Goal: Information Seeking & Learning: Learn about a topic

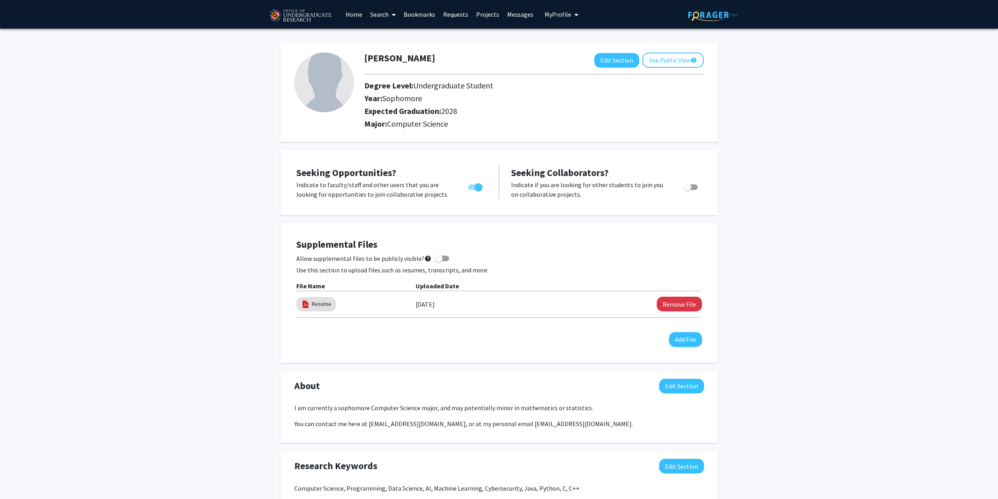
click at [394, 17] on icon at bounding box center [394, 15] width 4 height 6
click at [389, 39] on span "Faculty/Staff" at bounding box center [396, 37] width 59 height 16
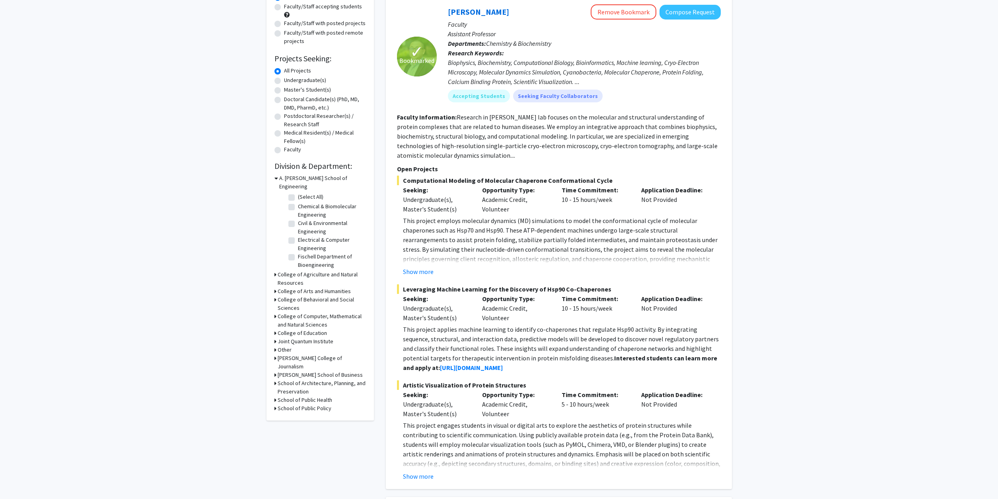
scroll to position [203, 0]
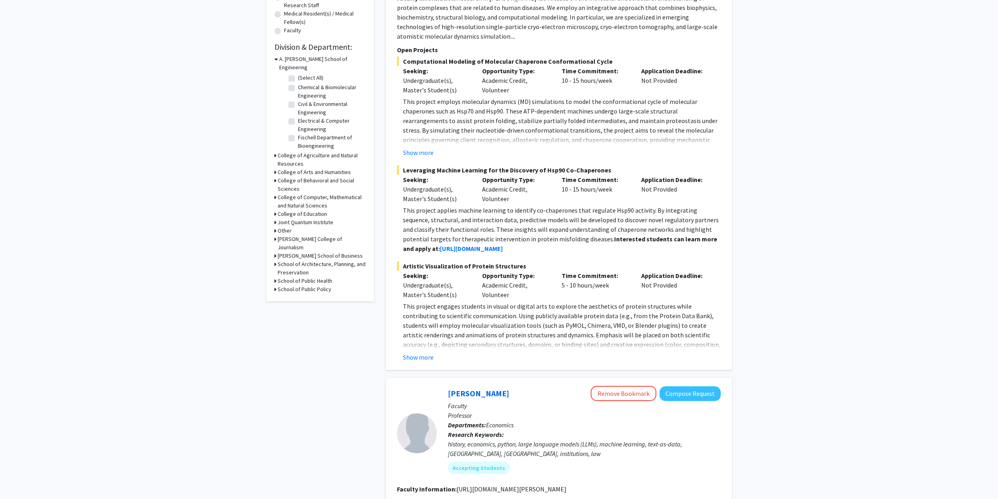
click at [422, 362] on div "✓ Bookmarked Yanxin Liu Remove Bookmark Compose Request Faculty Assistant Profe…" at bounding box center [559, 123] width 346 height 492
drag, startPoint x: 640, startPoint y: 249, endPoint x: 743, endPoint y: 193, distance: 117.0
click at [721, 205] on div "This project applies machine learning to identify co-chaperones that regulate H…" at bounding box center [562, 229] width 318 height 48
click at [423, 157] on fg-project-list "Computational Modeling of Molecular Chaperone Conformational Cycle Seeking: Und…" at bounding box center [559, 209] width 324 height 305
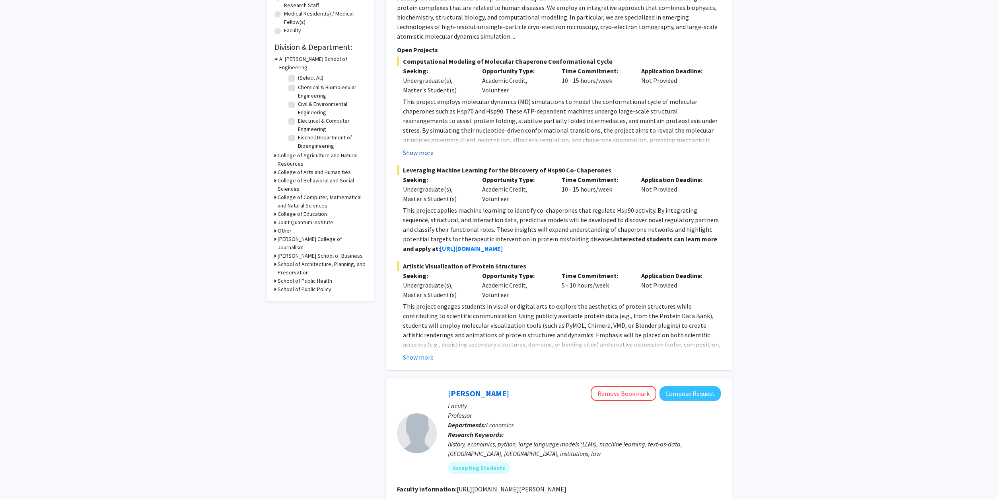
click at [419, 155] on button "Show more" at bounding box center [418, 153] width 31 height 10
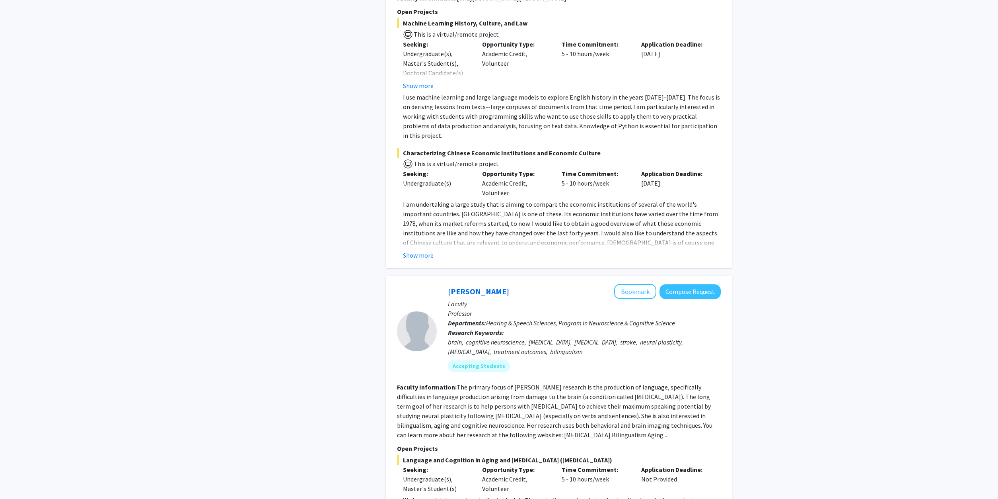
scroll to position [731, 0]
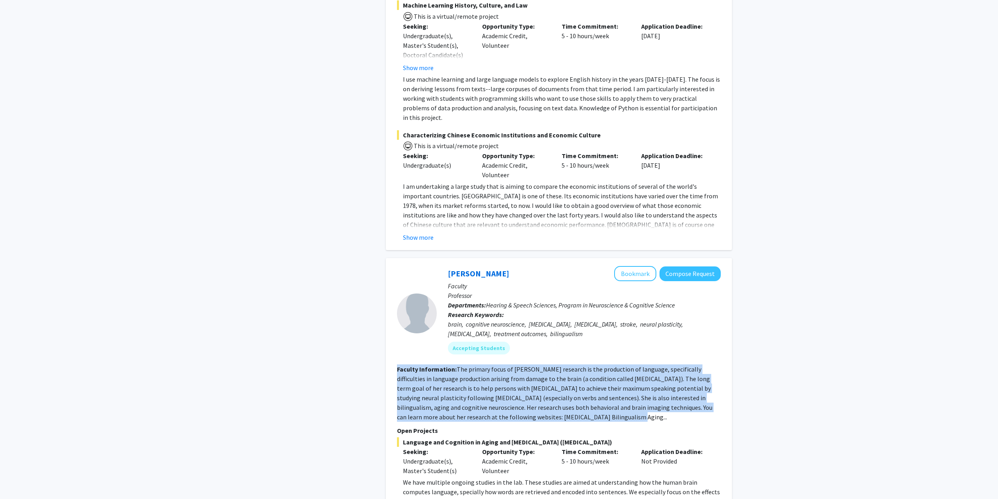
drag, startPoint x: 665, startPoint y: 407, endPoint x: 387, endPoint y: 363, distance: 281.9
click at [387, 363] on div "Yasmeen Faroqi-Shah Bookmark Compose Request Faculty Professor Departments: Hea…" at bounding box center [559, 456] width 346 height 396
click at [415, 232] on button "Show more" at bounding box center [418, 237] width 31 height 10
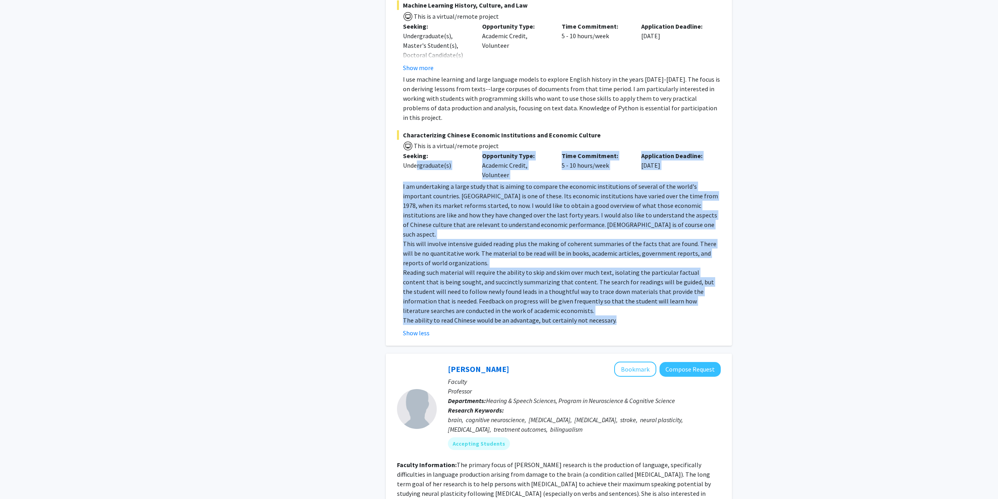
drag, startPoint x: 649, startPoint y: 307, endPoint x: 417, endPoint y: 166, distance: 272.1
click at [417, 166] on div "Characterizing Chinese Economic Institutions and Economic Culture This is a vir…" at bounding box center [559, 234] width 324 height 208
click at [697, 239] on p "This will involve intensive guided reading plus the making of coherent summarie…" at bounding box center [562, 253] width 318 height 29
drag, startPoint x: 633, startPoint y: 298, endPoint x: 510, endPoint y: 158, distance: 186.1
click at [510, 181] on div "I am undertaking a large study that is aiming to compare the economic instituti…" at bounding box center [562, 252] width 318 height 143
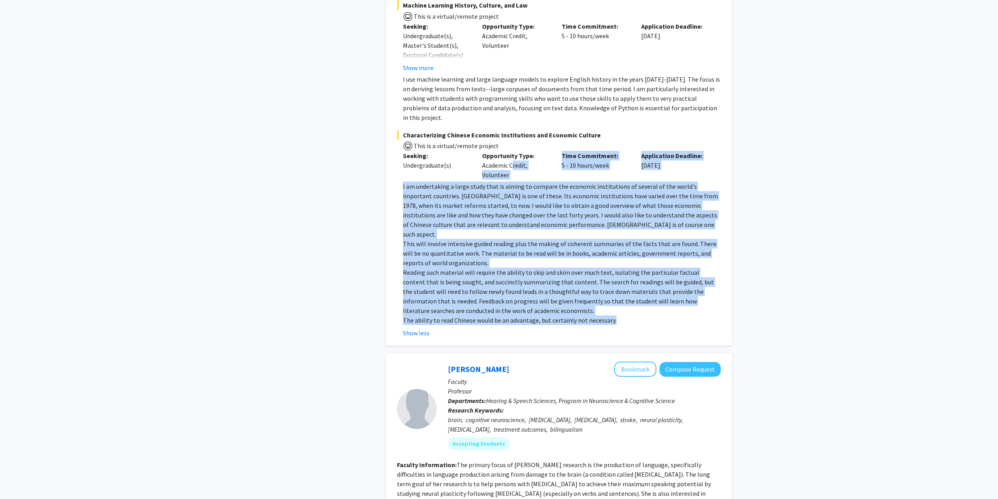
click at [569, 171] on div "Characterizing Chinese Economic Institutions and Economic Culture This is a vir…" at bounding box center [559, 234] width 324 height 208
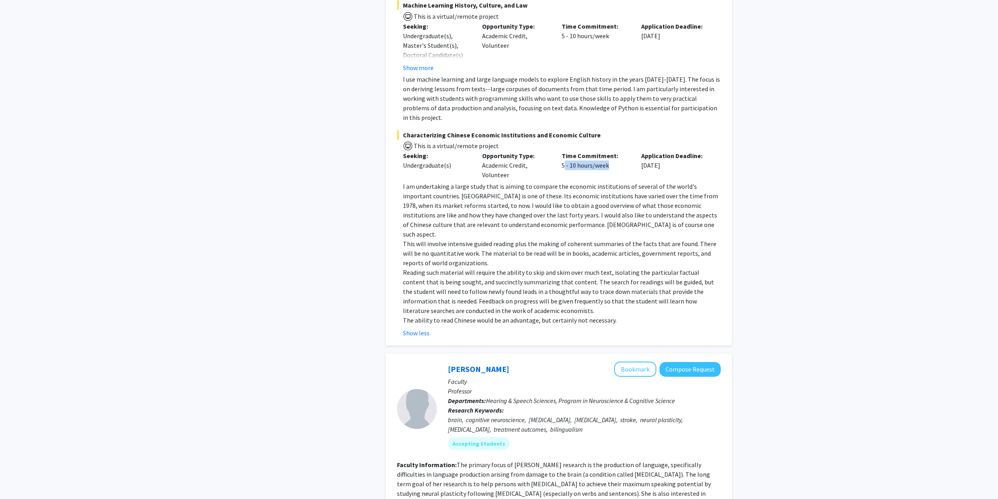
drag, startPoint x: 560, startPoint y: 157, endPoint x: 607, endPoint y: 157, distance: 47.0
click at [607, 157] on div "Time Commitment: 5 - 10 hours/week" at bounding box center [596, 165] width 80 height 29
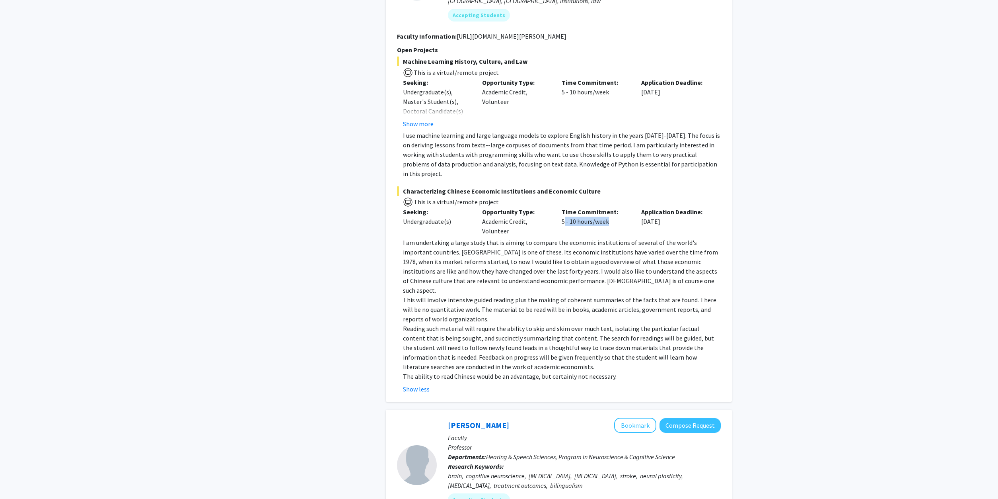
scroll to position [649, 0]
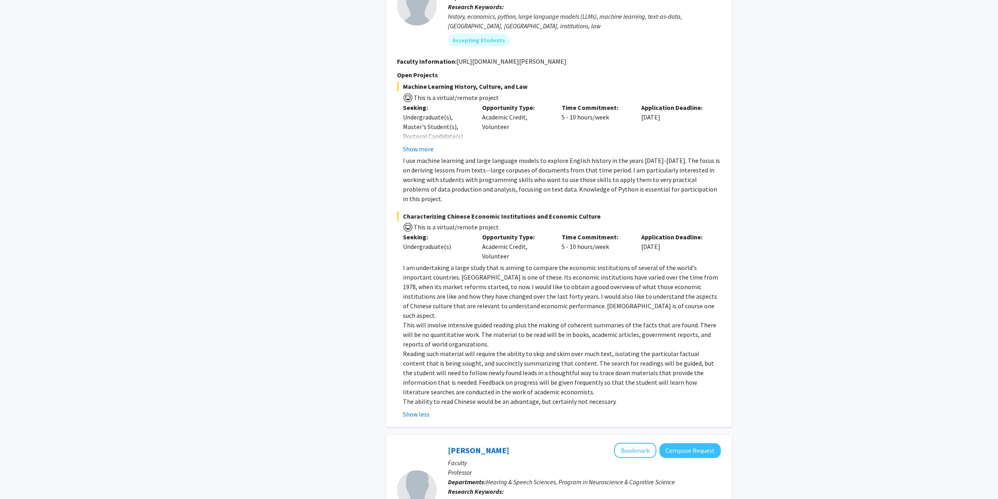
click at [572, 250] on div "Time Commitment: 5 - 10 hours/week" at bounding box center [596, 246] width 80 height 29
drag, startPoint x: 562, startPoint y: 237, endPoint x: 616, endPoint y: 236, distance: 54.5
click at [616, 236] on div "Time Commitment: 5 - 10 hours/week" at bounding box center [596, 246] width 80 height 29
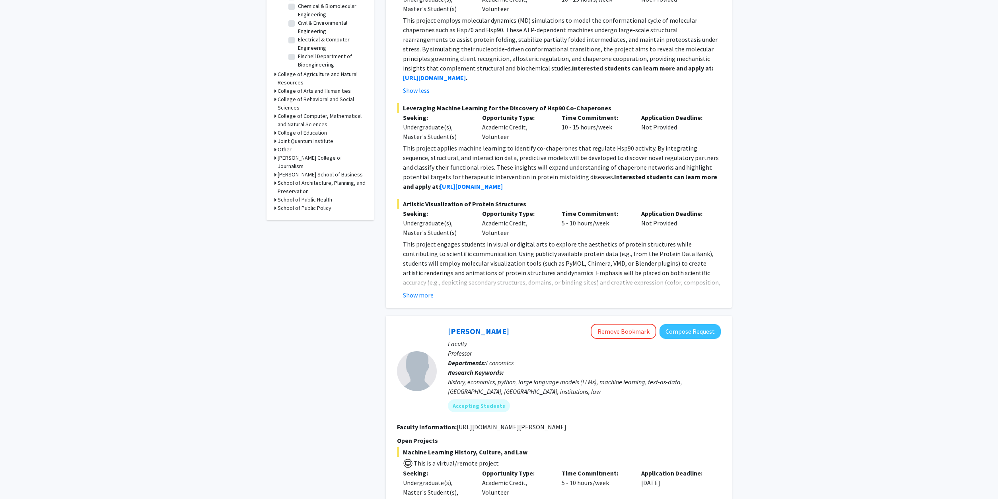
scroll to position [0, 0]
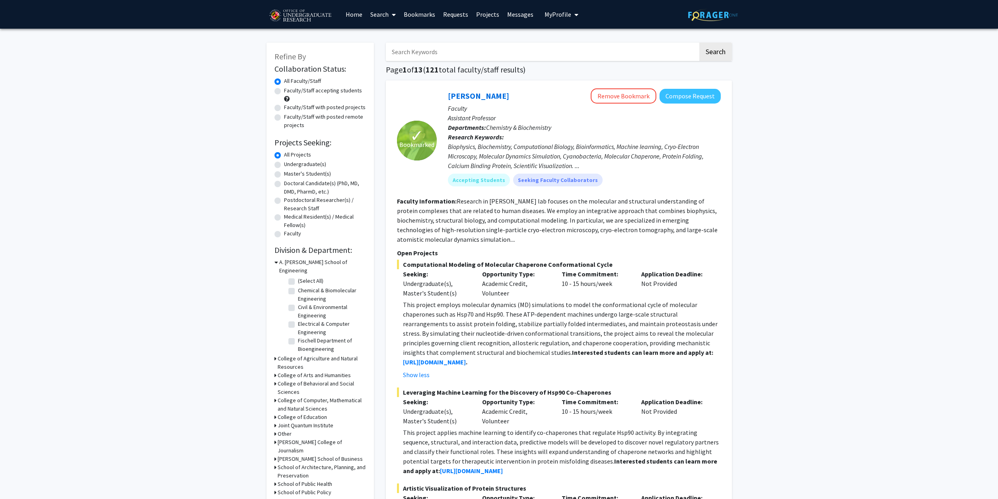
drag, startPoint x: 499, startPoint y: 96, endPoint x: 488, endPoint y: 94, distance: 10.6
click at [488, 94] on div "Yanxin Liu Remove Bookmark Compose Request" at bounding box center [584, 95] width 273 height 15
drag, startPoint x: 419, startPoint y: 265, endPoint x: 520, endPoint y: 264, distance: 101.1
click at [520, 264] on span "Computational Modeling of Molecular Chaperone Conformational Cycle" at bounding box center [559, 264] width 324 height 10
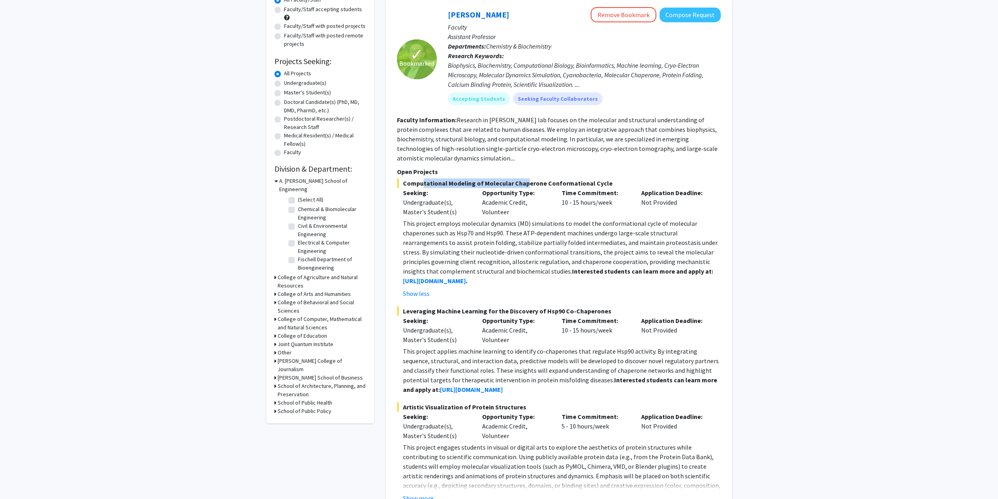
scroll to position [244, 0]
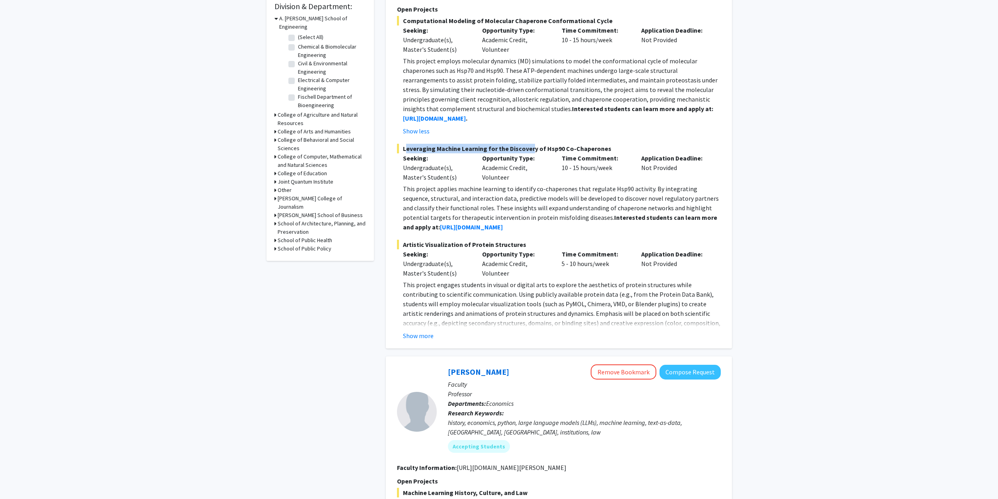
drag, startPoint x: 404, startPoint y: 142, endPoint x: 527, endPoint y: 145, distance: 122.2
click at [527, 145] on fg-project-list "Computational Modeling of Molecular Chaperone Conformational Cycle Seeking: Und…" at bounding box center [559, 178] width 324 height 324
drag, startPoint x: 406, startPoint y: 244, endPoint x: 531, endPoint y: 246, distance: 124.6
click at [531, 246] on span "Artistic Visualization of Protein Structures" at bounding box center [559, 245] width 324 height 10
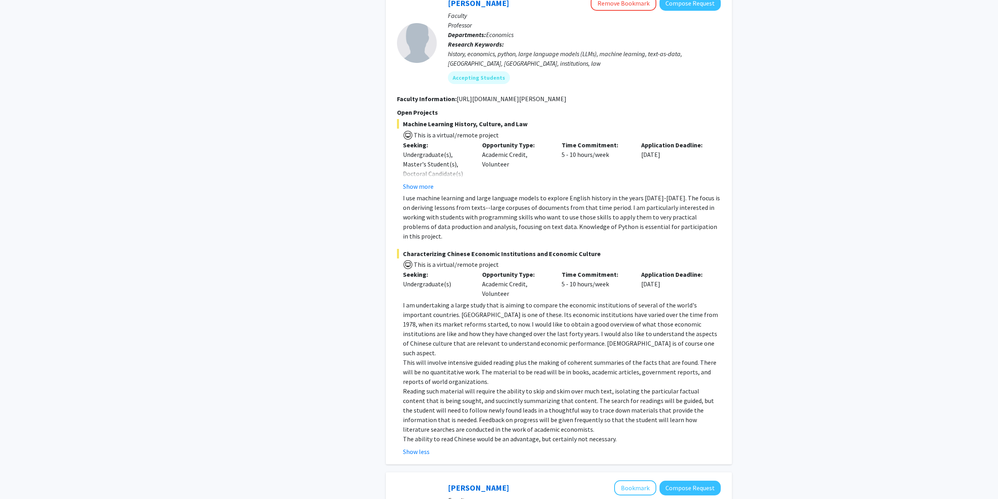
scroll to position [731, 0]
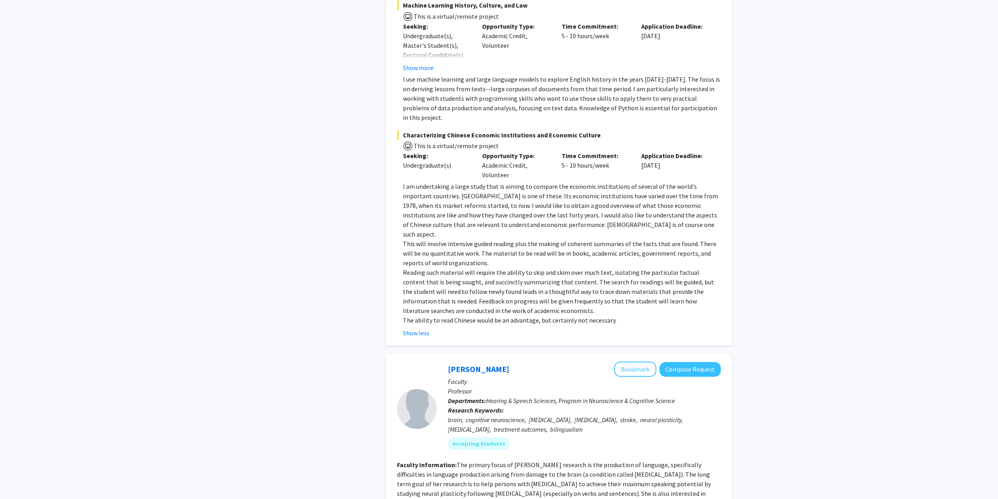
drag, startPoint x: 430, startPoint y: 125, endPoint x: 604, endPoint y: 124, distance: 173.5
click at [604, 130] on span "Characterizing Chinese Economic Institutions and Economic Culture" at bounding box center [559, 135] width 324 height 10
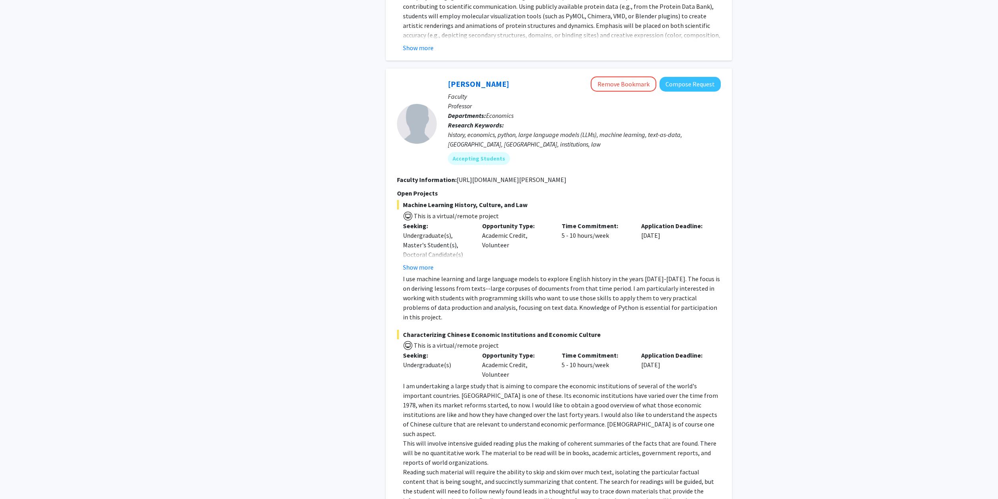
scroll to position [528, 0]
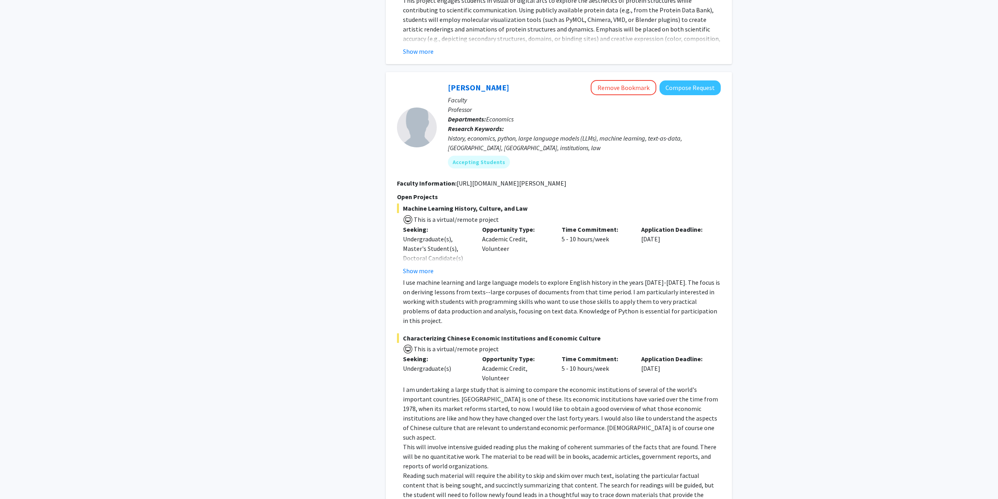
click at [560, 297] on p "I use machine learning and large language models to explore English history in …" at bounding box center [562, 301] width 318 height 48
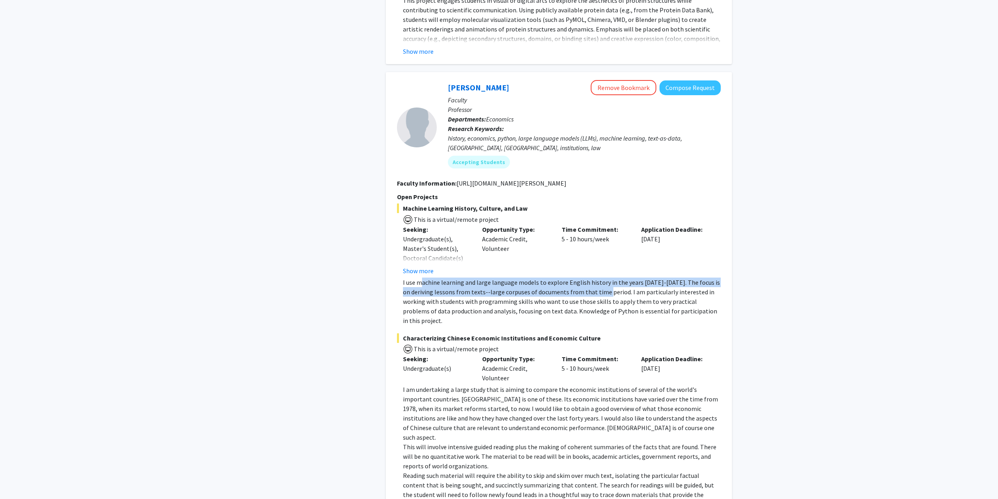
drag, startPoint x: 420, startPoint y: 285, endPoint x: 605, endPoint y: 294, distance: 184.5
click at [605, 294] on p "I use machine learning and large language models to explore English history in …" at bounding box center [562, 301] width 318 height 48
drag, startPoint x: 608, startPoint y: 320, endPoint x: 604, endPoint y: 285, distance: 34.9
click at [604, 285] on fg-project-list "Machine Learning History, Culture, and Law This is a virtual/remote project See…" at bounding box center [559, 371] width 324 height 337
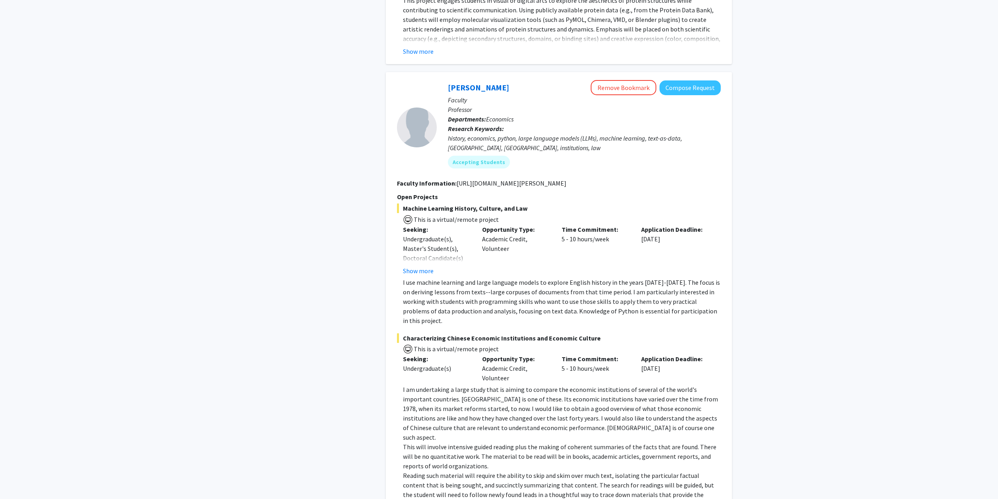
click at [573, 281] on p "I use machine learning and large language models to explore English history in …" at bounding box center [562, 301] width 318 height 48
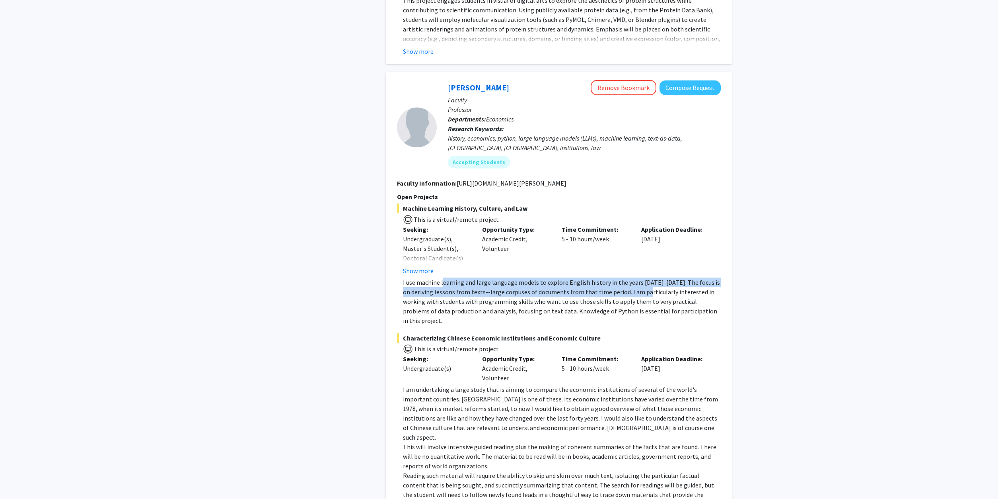
drag, startPoint x: 443, startPoint y: 280, endPoint x: 643, endPoint y: 294, distance: 199.8
click at [643, 294] on p "I use machine learning and large language models to explore English history in …" at bounding box center [562, 301] width 318 height 48
click at [427, 272] on button "Show more" at bounding box center [418, 271] width 31 height 10
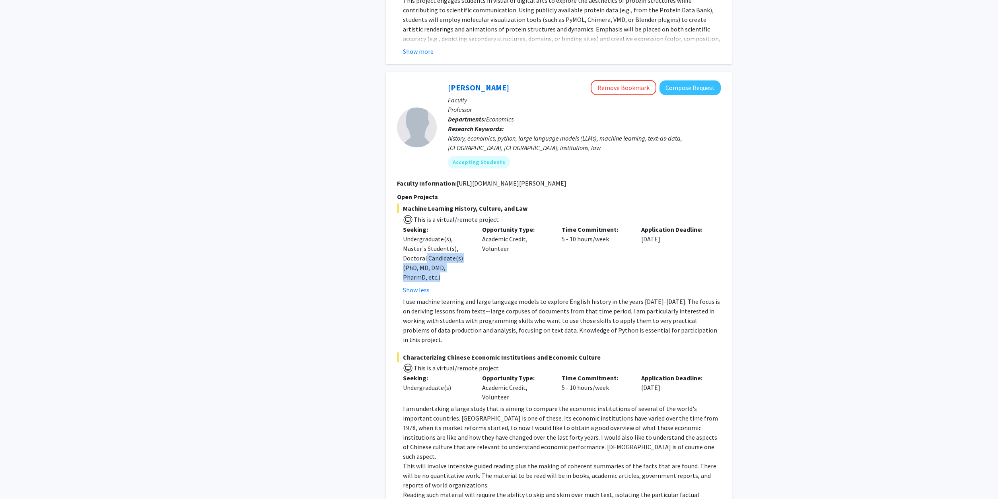
drag, startPoint x: 509, startPoint y: 266, endPoint x: 426, endPoint y: 255, distance: 83.5
click at [426, 255] on div "Seeking: Undergraduate(s), Master's Student(s), Doctoral Candidate(s) (PhD, MD,…" at bounding box center [553, 259] width 324 height 70
click at [498, 252] on div "Opportunity Type: Academic Credit, Volunteer" at bounding box center [516, 259] width 80 height 70
drag, startPoint x: 529, startPoint y: 149, endPoint x: 526, endPoint y: 136, distance: 13.4
click at [526, 136] on div "history, economics, python, large language models (LLMs), machine learning, tex…" at bounding box center [584, 142] width 273 height 19
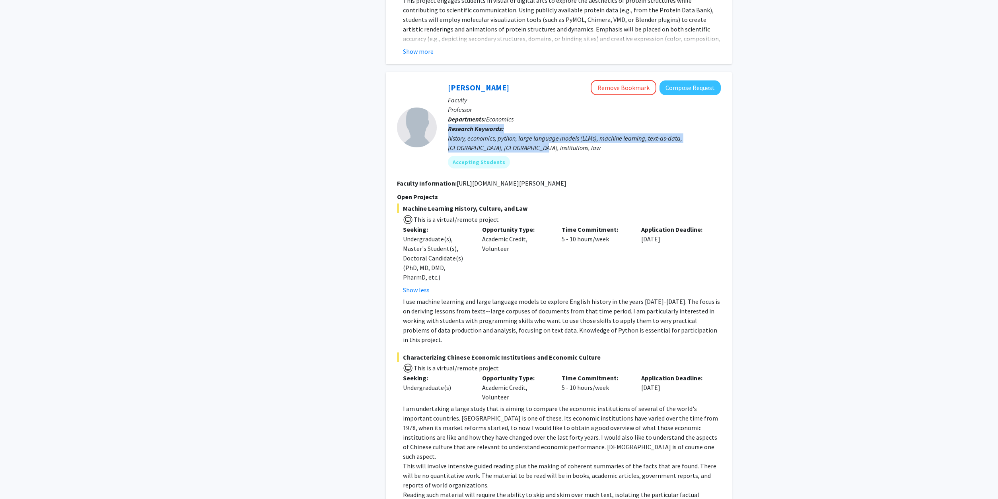
drag, startPoint x: 531, startPoint y: 145, endPoint x: 533, endPoint y: 120, distance: 25.5
click at [533, 133] on div "history, economics, python, large language models (LLMs), machine learning, tex…" at bounding box center [584, 142] width 273 height 19
click at [520, 148] on div "history, economics, python, large language models (LLMs), machine learning, tex…" at bounding box center [584, 142] width 273 height 19
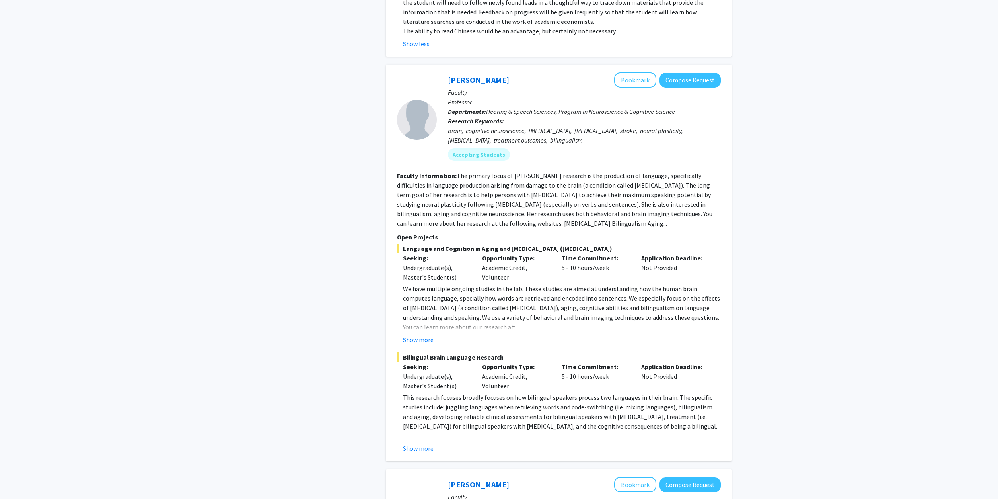
scroll to position [1137, 0]
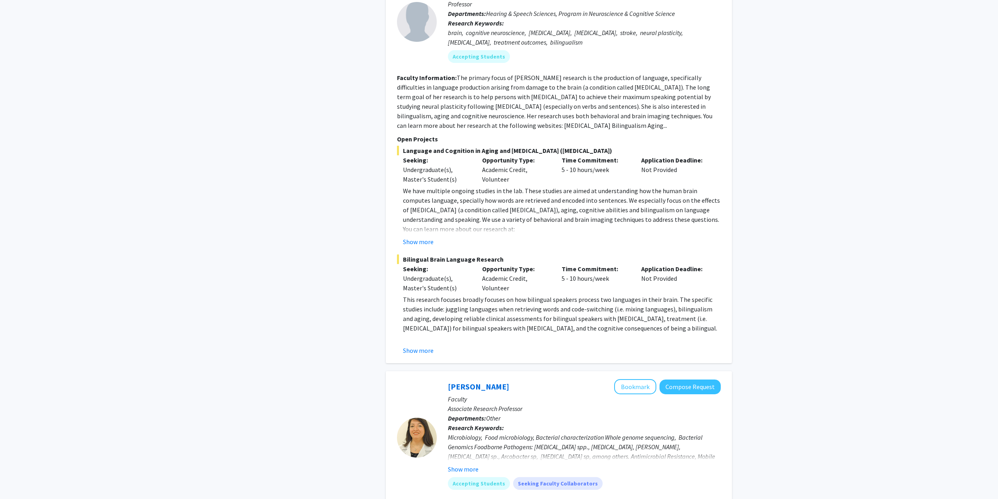
click at [421, 327] on fg-read-more "This research focuses broadly focuses on how bilingual speakers process two lan…" at bounding box center [559, 324] width 324 height 60
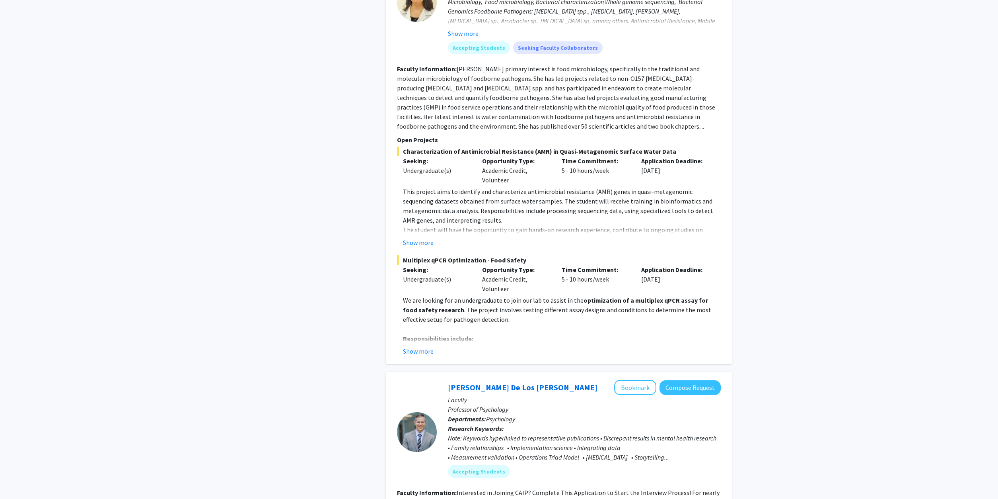
scroll to position [1705, 0]
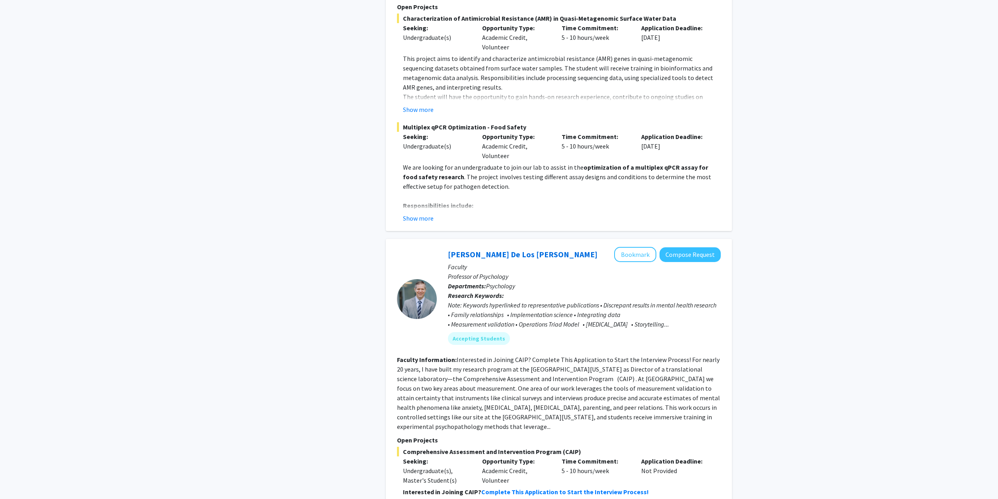
click at [585, 300] on div "Note: Keywords hyperlinked to representative publications • Discrepant results …" at bounding box center [584, 314] width 273 height 29
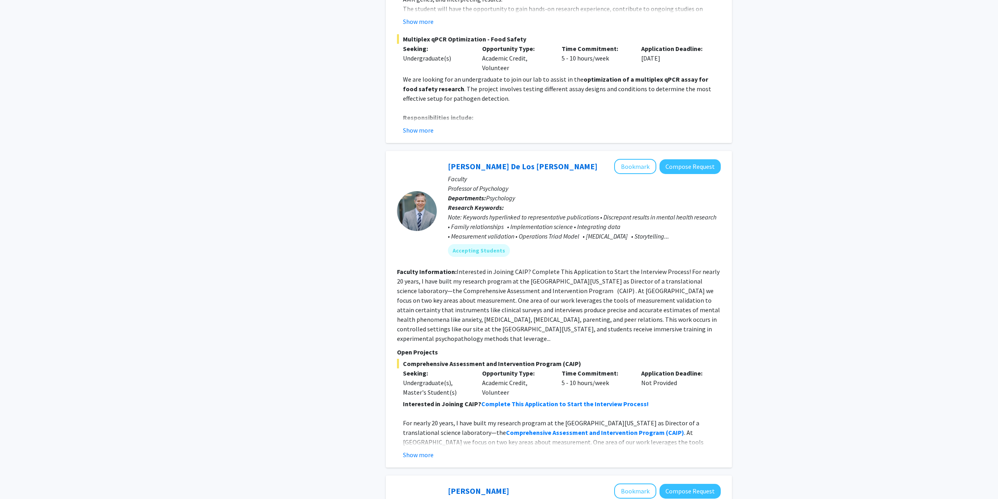
scroll to position [1827, 0]
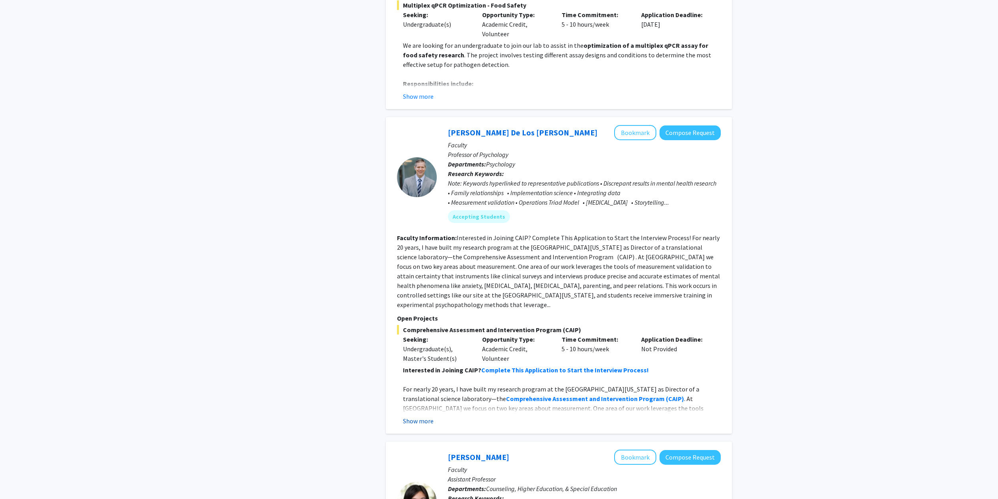
click at [427, 416] on button "Show more" at bounding box center [418, 421] width 31 height 10
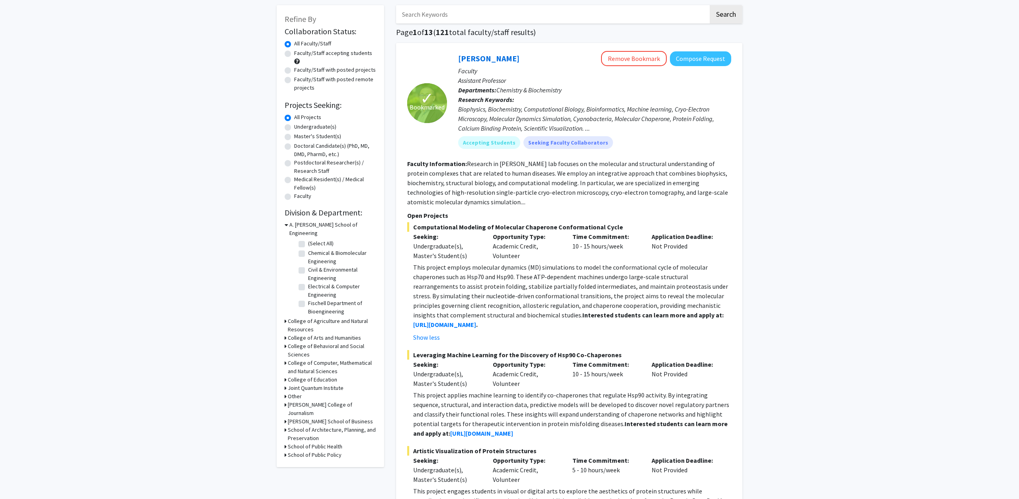
scroll to position [0, 0]
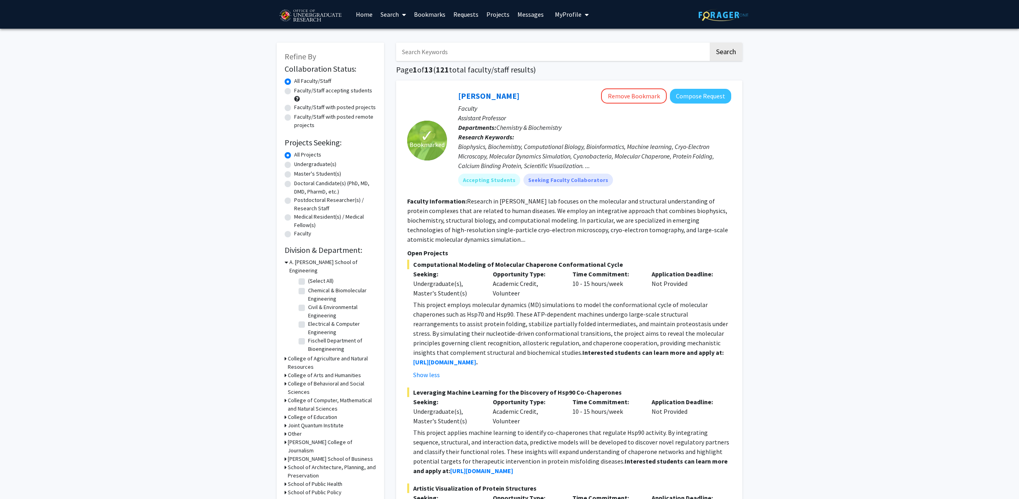
click at [441, 51] on input "Search Keywords" at bounding box center [552, 52] width 312 height 18
click at [710, 43] on button "Search" at bounding box center [726, 52] width 33 height 18
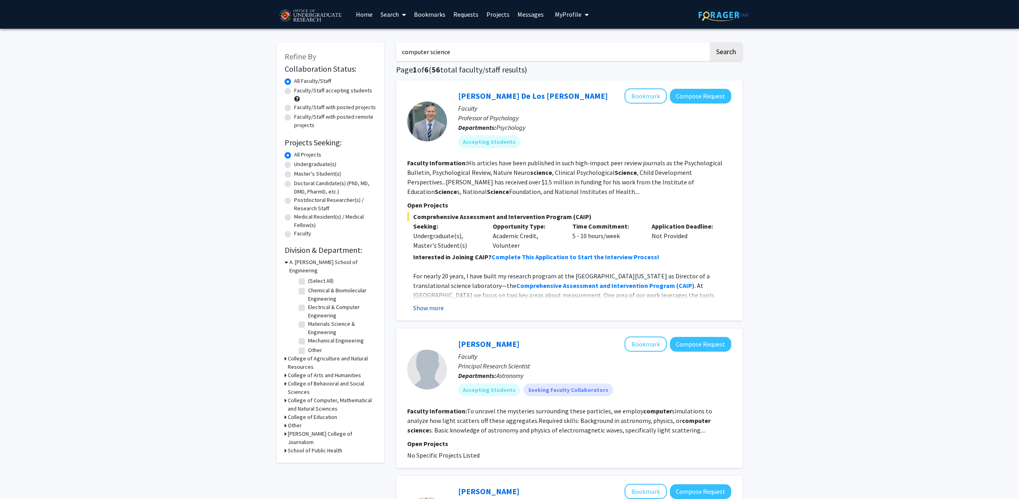
click at [435, 304] on button "Show more" at bounding box center [428, 308] width 31 height 10
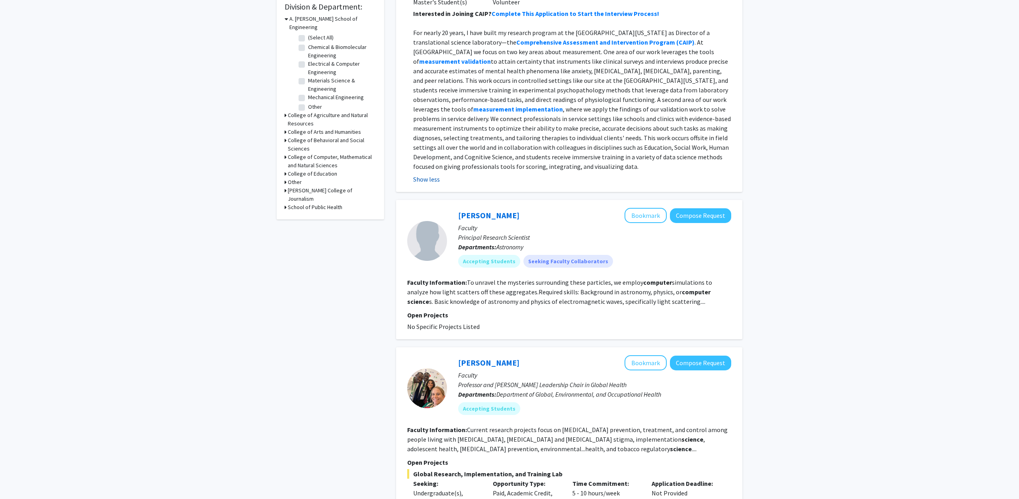
scroll to position [244, 0]
drag, startPoint x: 406, startPoint y: 271, endPoint x: 513, endPoint y: 280, distance: 107.4
click at [513, 280] on div "Ludmilla Kolokolova Bookmark Compose Request Faculty Principal Research Scienti…" at bounding box center [569, 268] width 346 height 139
click at [589, 289] on fg-read-more "To unravel the mysteries surrounding these particles, we employ computer simula…" at bounding box center [559, 291] width 305 height 27
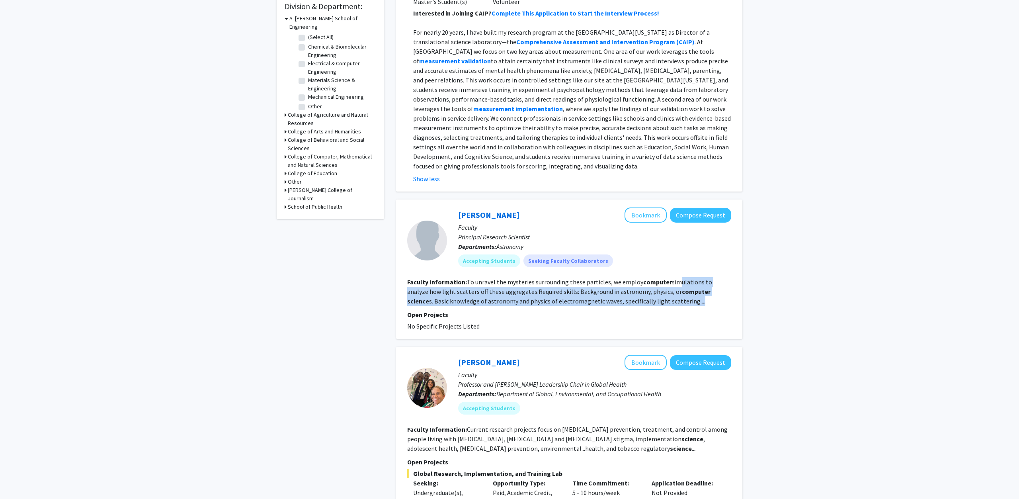
drag, startPoint x: 690, startPoint y: 293, endPoint x: 673, endPoint y: 267, distance: 30.8
click at [673, 277] on section "Faculty Information: To unravel the mysteries surrounding these particles, we e…" at bounding box center [569, 291] width 324 height 29
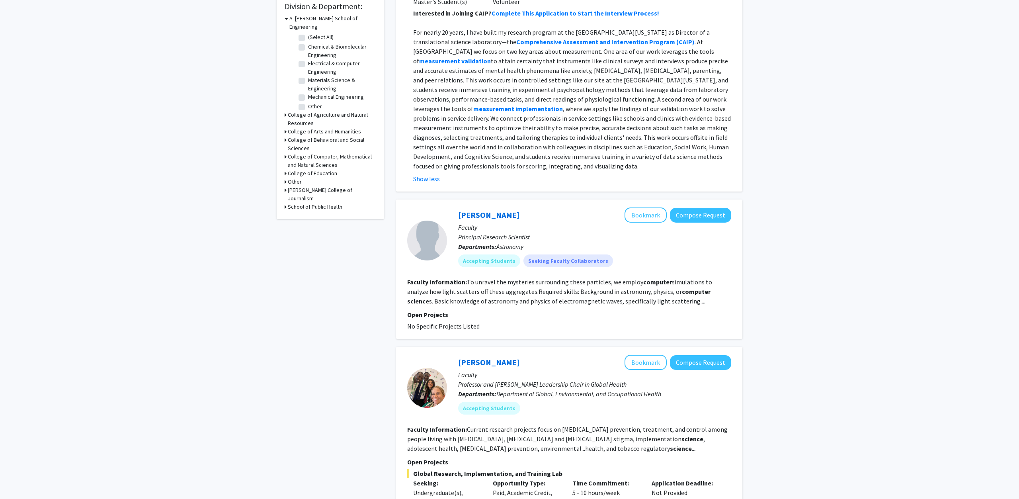
click at [673, 277] on section "Faculty Information: To unravel the mysteries surrounding these particles, we e…" at bounding box center [569, 291] width 324 height 29
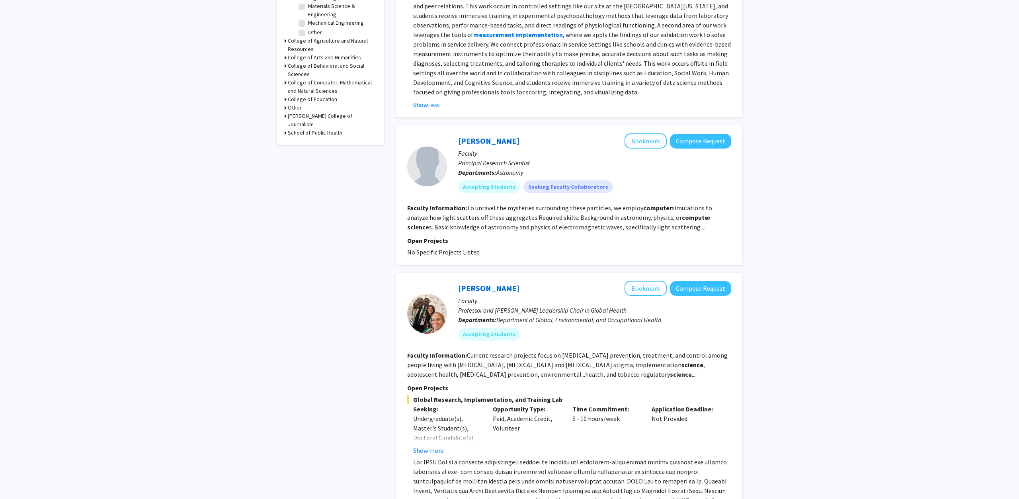
scroll to position [365, 0]
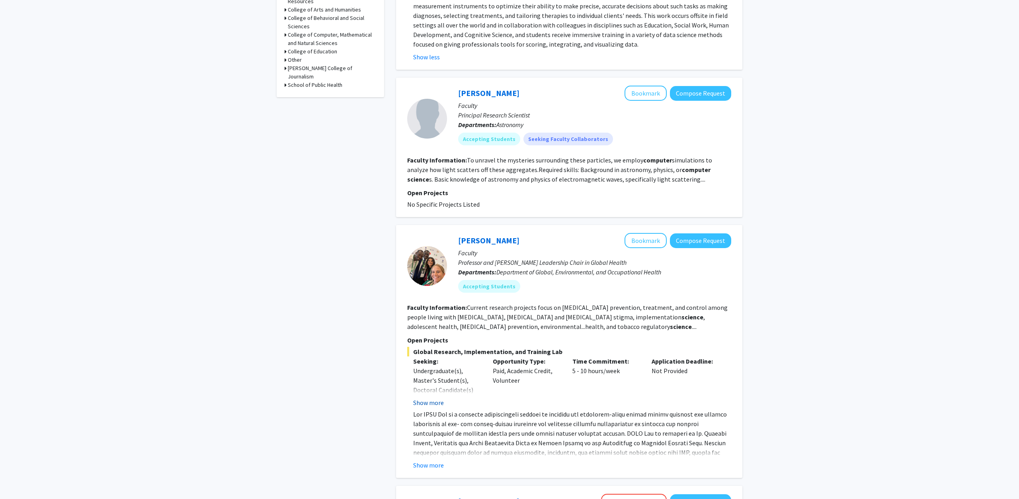
click at [423, 398] on button "Show more" at bounding box center [428, 403] width 31 height 10
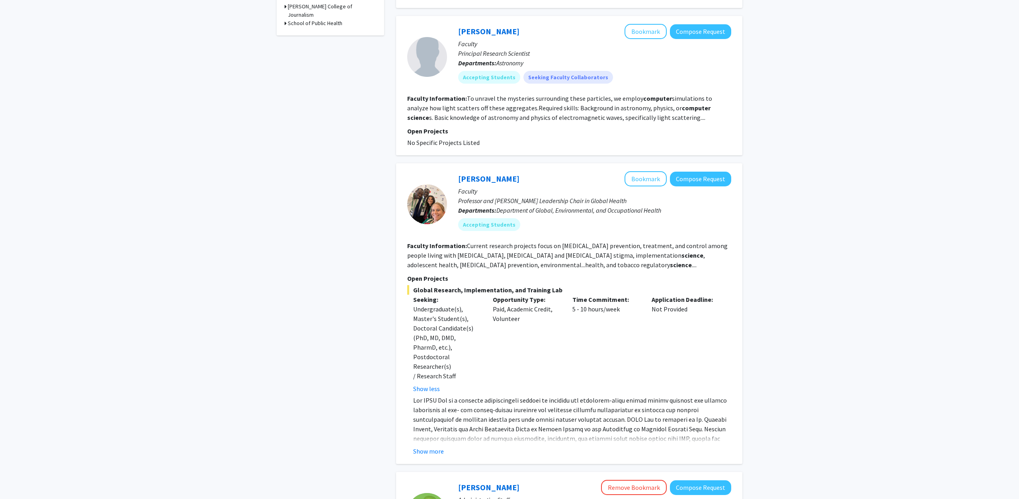
scroll to position [447, 0]
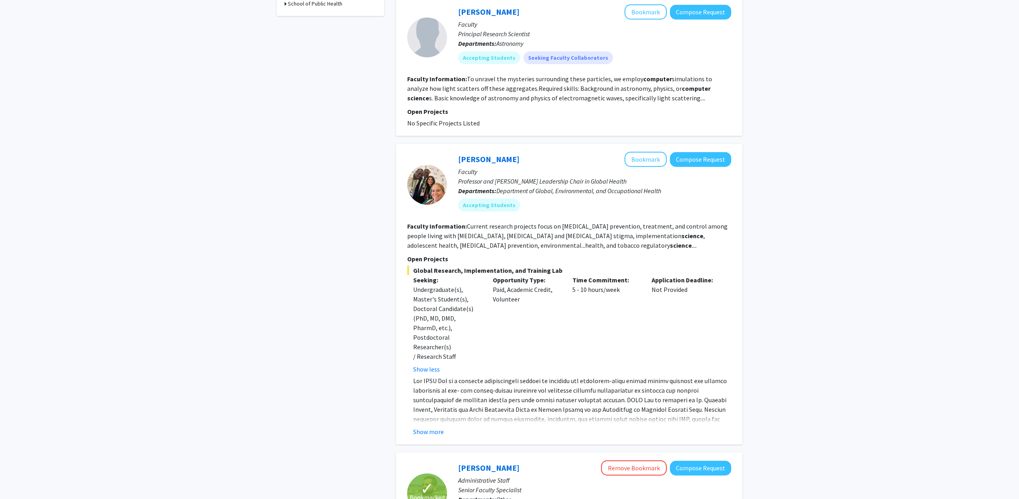
click at [419, 417] on div "Heather Wipfli Bookmark Compose Request Faculty Professor and Clark Leadership …" at bounding box center [569, 294] width 346 height 300
click at [419, 427] on button "Show more" at bounding box center [428, 432] width 31 height 10
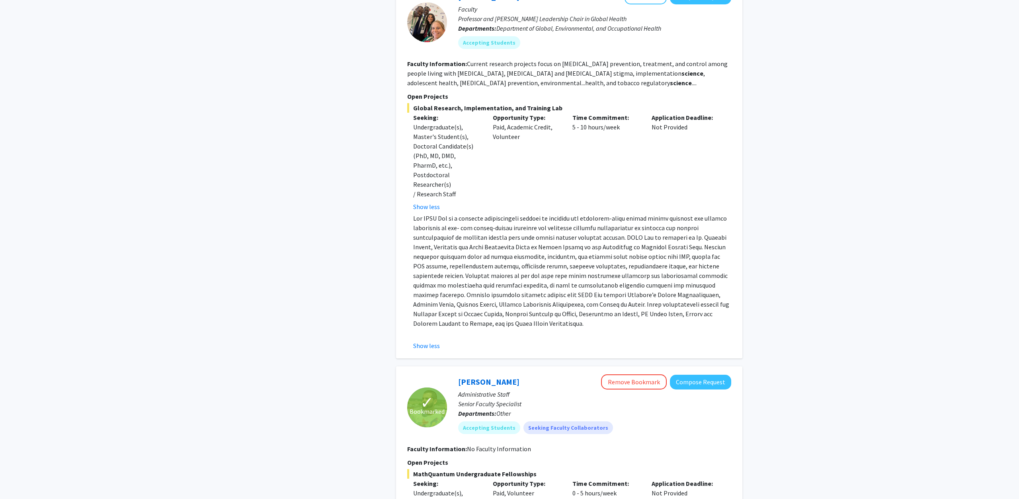
scroll to position [771, 0]
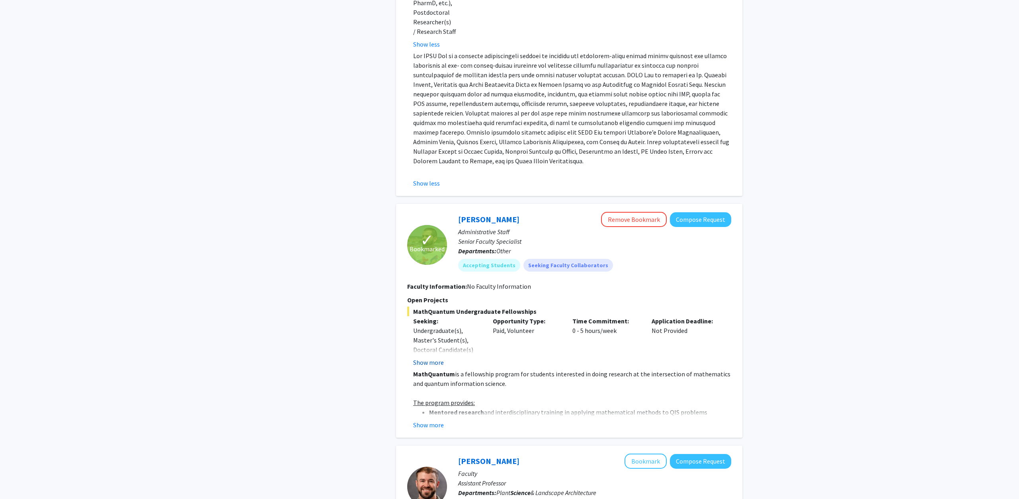
click at [440, 357] on button "Show more" at bounding box center [428, 362] width 31 height 10
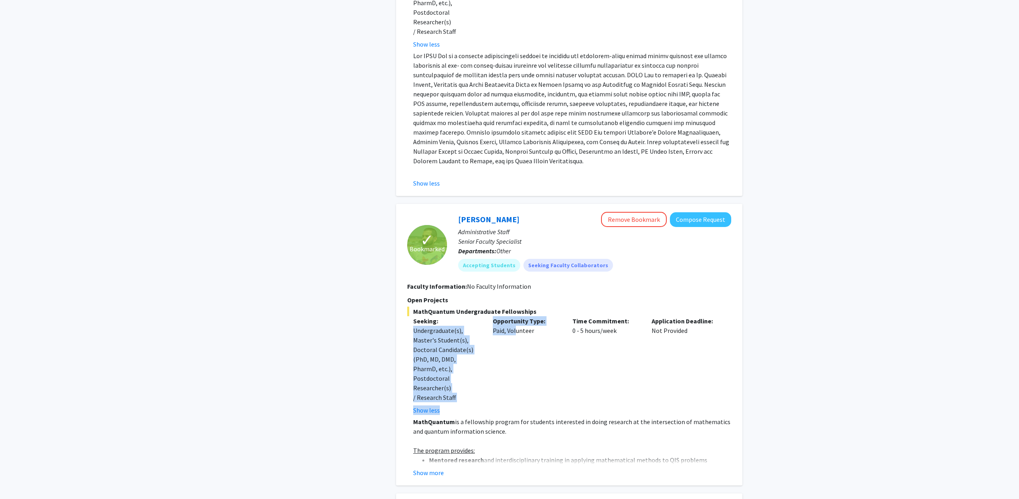
drag, startPoint x: 404, startPoint y: 310, endPoint x: 514, endPoint y: 368, distance: 124.4
click at [514, 368] on div "Seeking: Undergraduate(s), Master's Student(s), Doctoral Candidate(s) (PhD, MD,…" at bounding box center [563, 365] width 324 height 99
click at [514, 368] on div "Opportunity Type: Paid, Volunteer" at bounding box center [527, 365] width 80 height 99
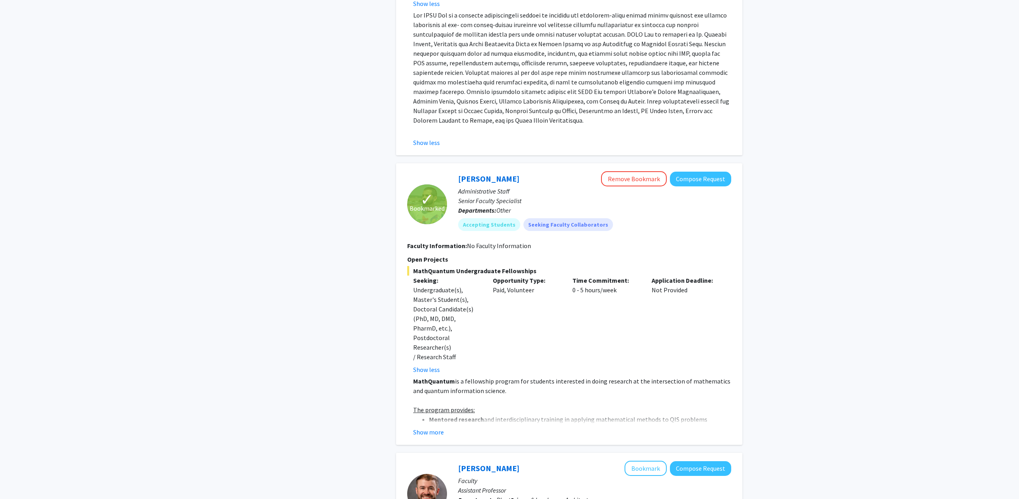
scroll to position [934, 0]
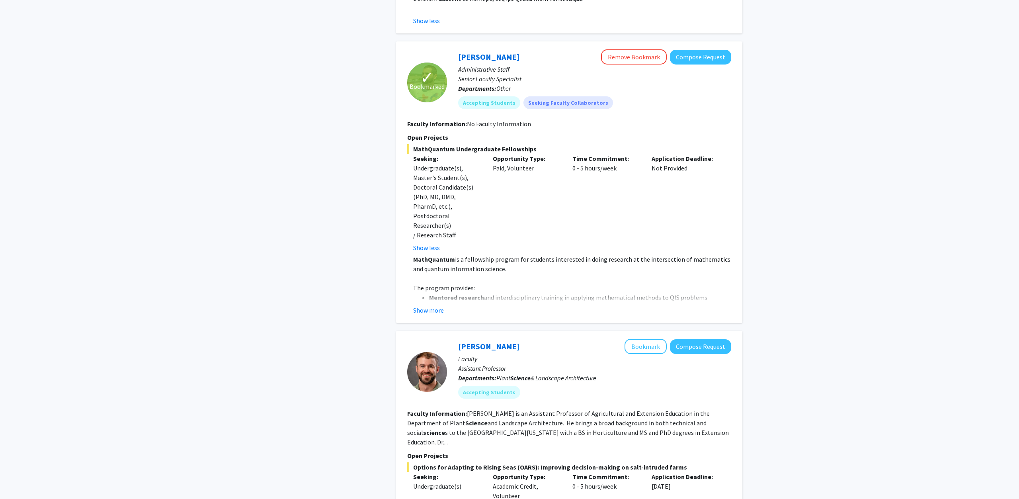
drag, startPoint x: 527, startPoint y: 240, endPoint x: 523, endPoint y: 208, distance: 32.5
click at [523, 254] on div "MathQuantum is a fellowship program for students interested in doing research a…" at bounding box center [572, 278] width 318 height 48
click at [523, 208] on div "Opportunity Type: Paid, Volunteer" at bounding box center [527, 203] width 80 height 99
click at [425, 305] on button "Show more" at bounding box center [428, 310] width 31 height 10
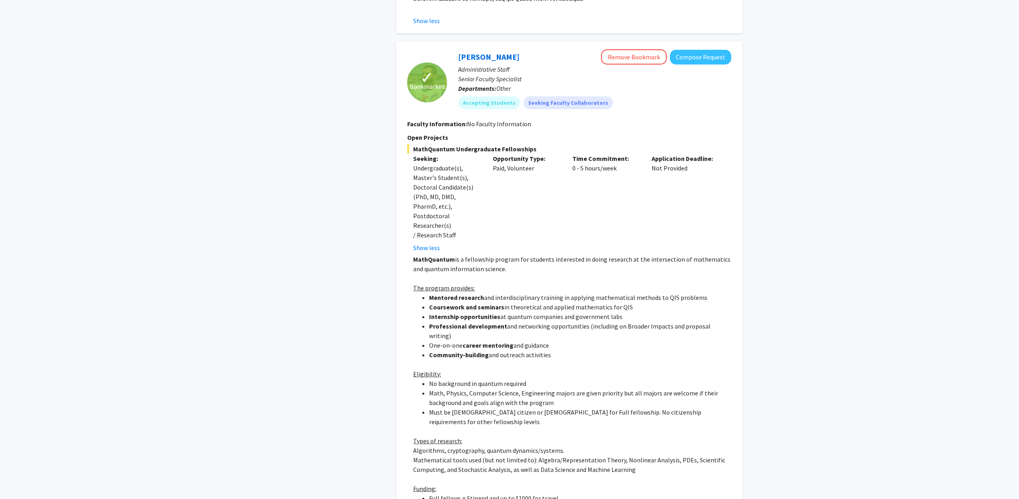
drag, startPoint x: 421, startPoint y: 274, endPoint x: 566, endPoint y: 309, distance: 149.5
click at [566, 309] on ul "Mentored research and interdisciplinary training in applying mathematical metho…" at bounding box center [572, 326] width 318 height 67
drag, startPoint x: 565, startPoint y: 316, endPoint x: 589, endPoint y: 240, distance: 79.4
click at [589, 254] on div "MathQuantum is a fellowship program for students interested in doing research a…" at bounding box center [572, 440] width 318 height 372
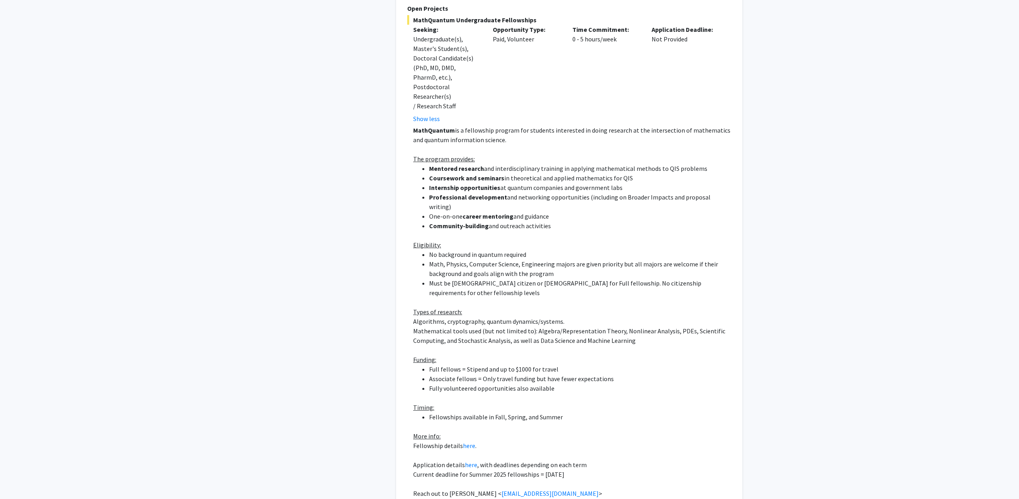
scroll to position [1177, 0]
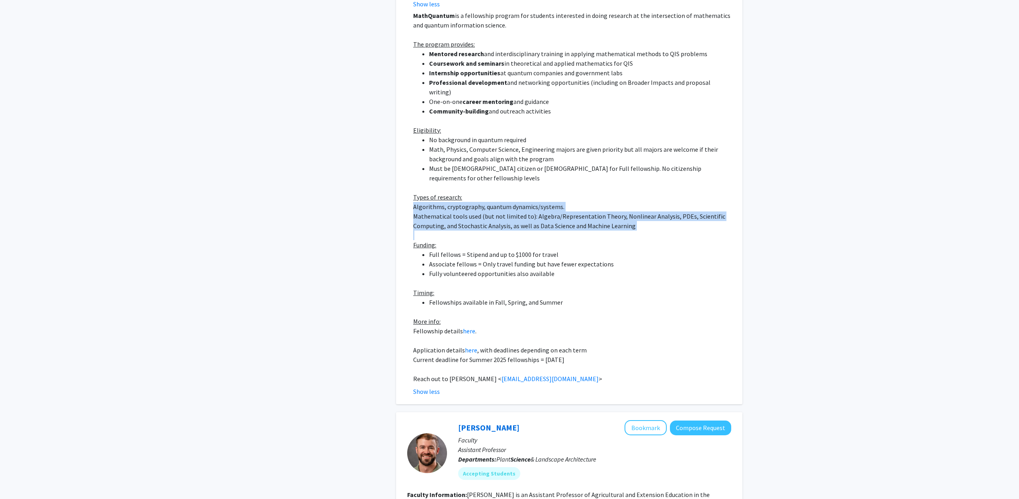
drag, startPoint x: 650, startPoint y: 193, endPoint x: 548, endPoint y: 157, distance: 108.9
click at [548, 157] on div "MathQuantum is a fellowship program for students interested in doing research a…" at bounding box center [572, 197] width 318 height 372
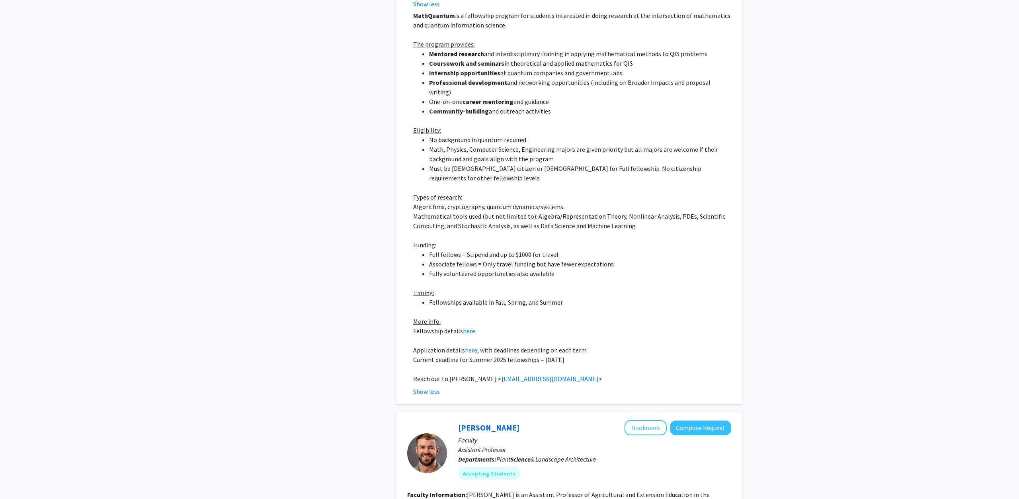
click at [548, 192] on p "Types of research:" at bounding box center [572, 197] width 318 height 10
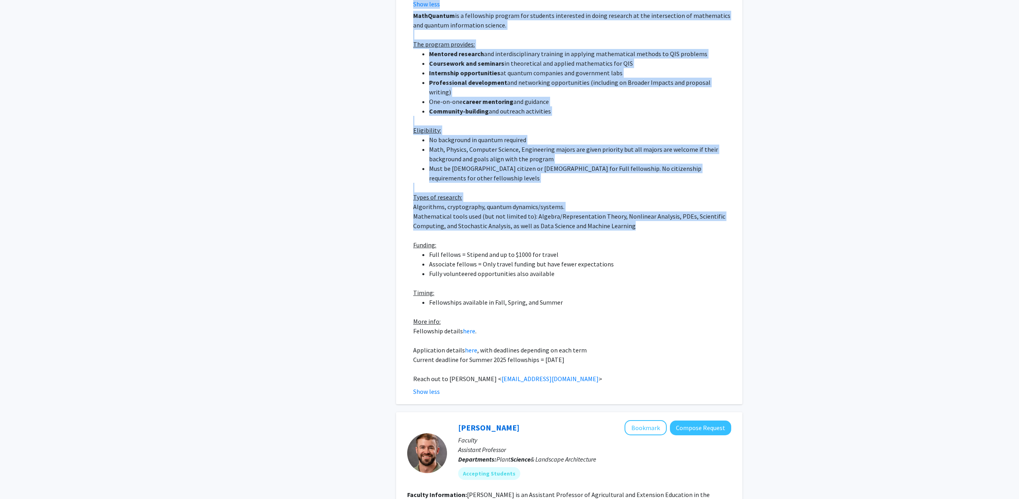
drag, startPoint x: 393, startPoint y: 166, endPoint x: 636, endPoint y: 189, distance: 243.9
click at [636, 189] on div "computer science Search Page 1 of 6 ( 56 total faculty/staff results) Andres De…" at bounding box center [569, 461] width 358 height 3208
click at [653, 211] on p "Mathematical tools used (but not limited to): Algebra/Representation Theory, No…" at bounding box center [572, 220] width 318 height 19
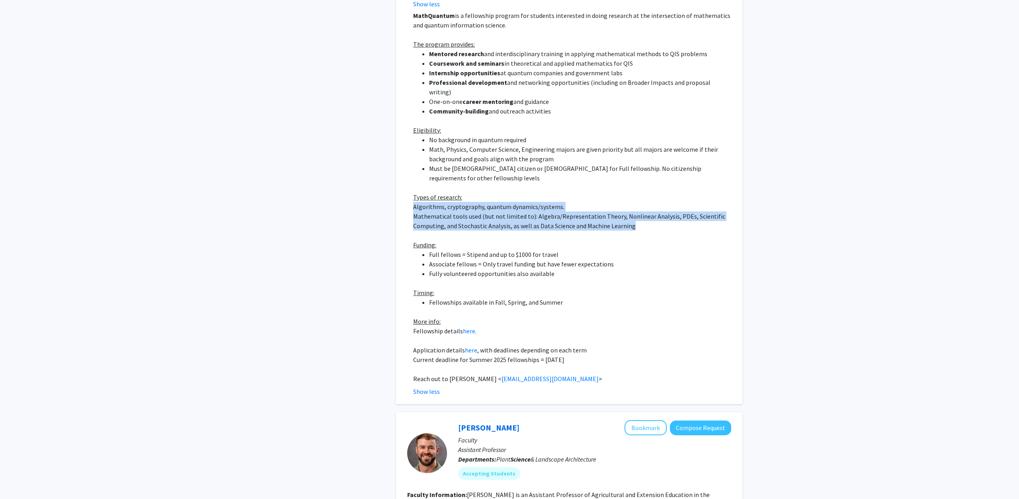
drag, startPoint x: 651, startPoint y: 191, endPoint x: 655, endPoint y: 156, distance: 34.8
click at [655, 156] on div "MathQuantum is a fellowship program for students interested in doing research a…" at bounding box center [572, 197] width 318 height 372
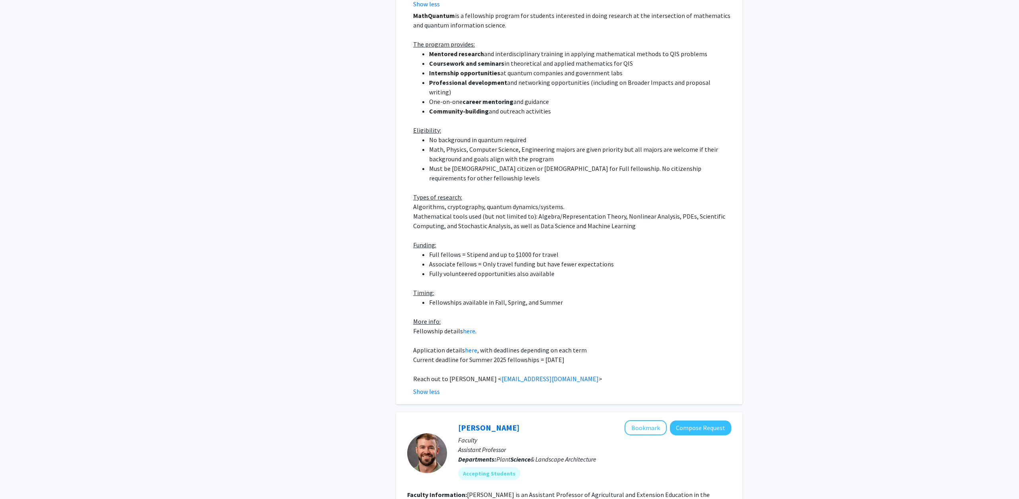
click at [655, 192] on p "Types of research:" at bounding box center [572, 197] width 318 height 10
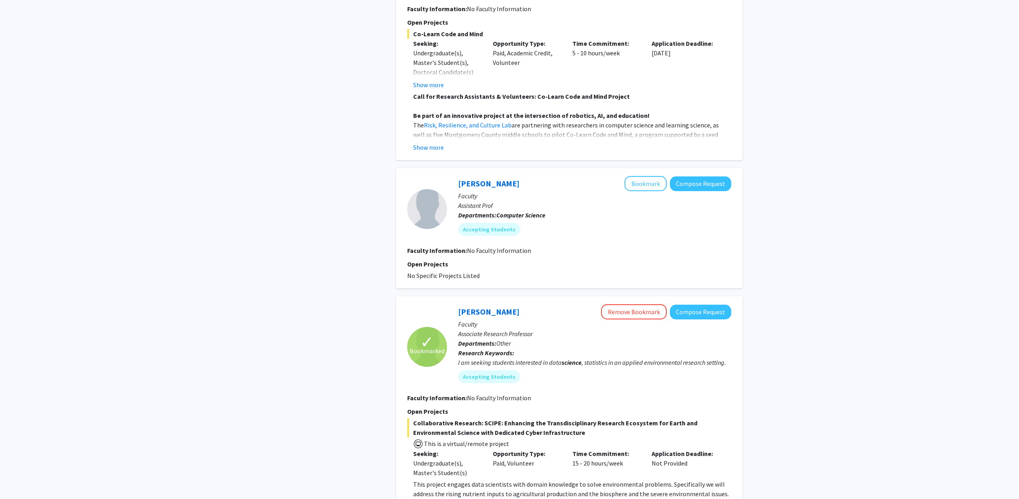
scroll to position [1908, 0]
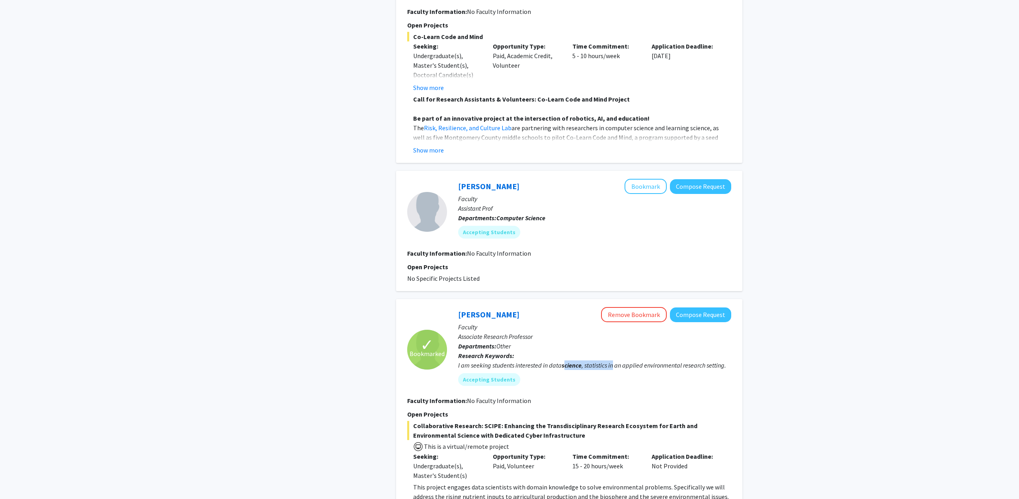
drag, startPoint x: 566, startPoint y: 316, endPoint x: 615, endPoint y: 317, distance: 49.4
click at [615, 360] on div "I am seeking students interested in data science , statistics in an applied env…" at bounding box center [594, 365] width 273 height 10
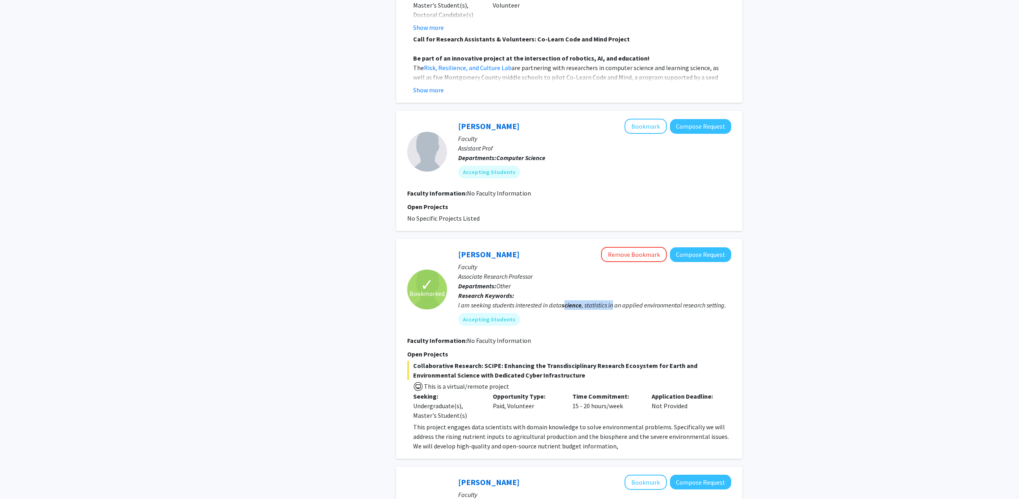
scroll to position [2030, 0]
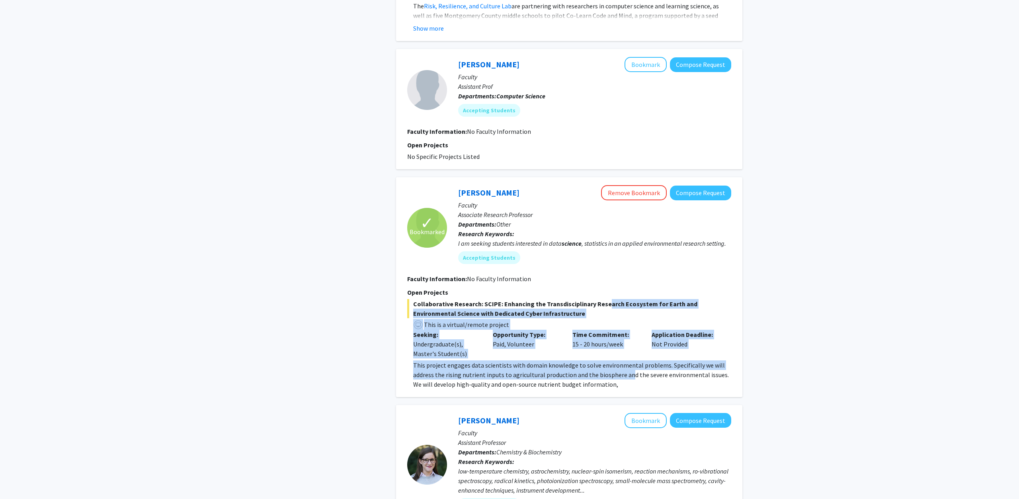
drag, startPoint x: 628, startPoint y: 330, endPoint x: 603, endPoint y: 253, distance: 80.6
click at [603, 360] on div "This project engages data scientists with domain knowledge to solve environment…" at bounding box center [572, 374] width 318 height 29
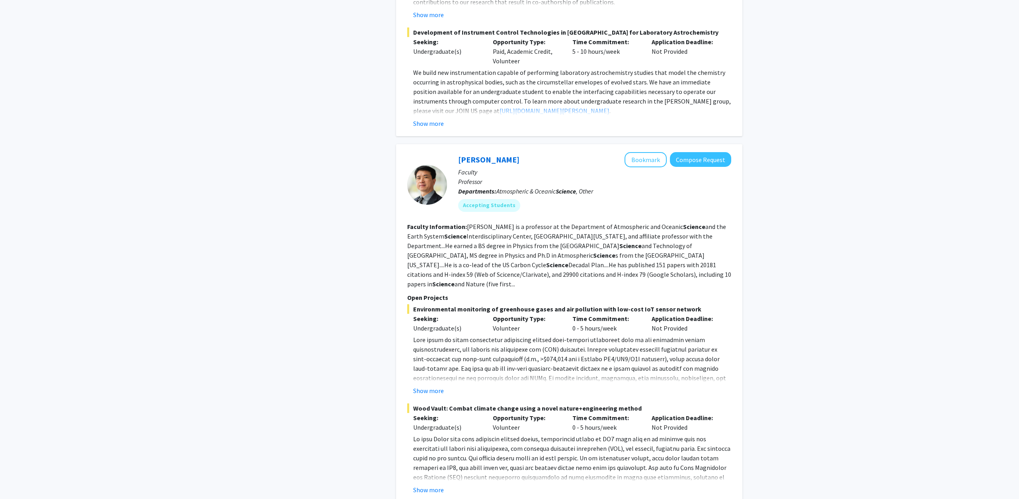
scroll to position [2679, 0]
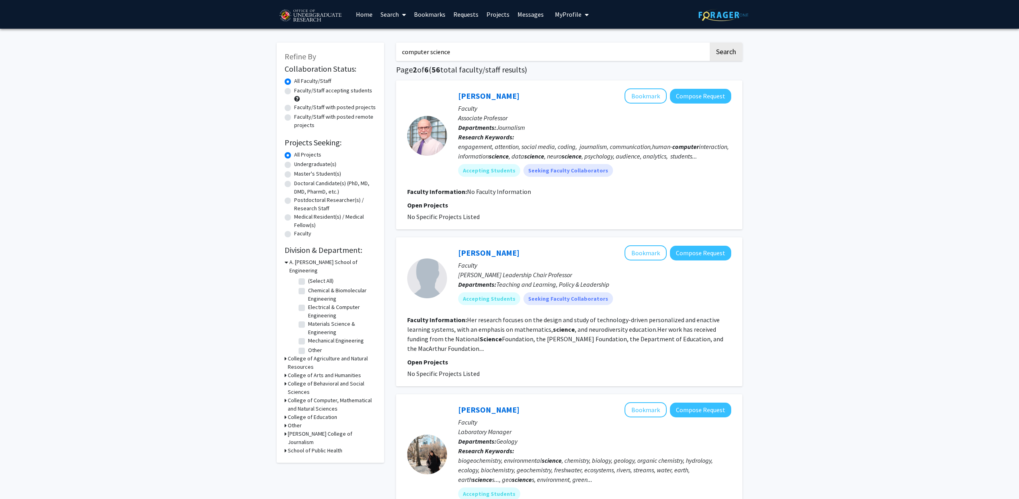
click at [441, 51] on input "computer science" at bounding box center [552, 52] width 312 height 18
type input "computer"
click at [710, 43] on button "Search" at bounding box center [726, 52] width 33 height 18
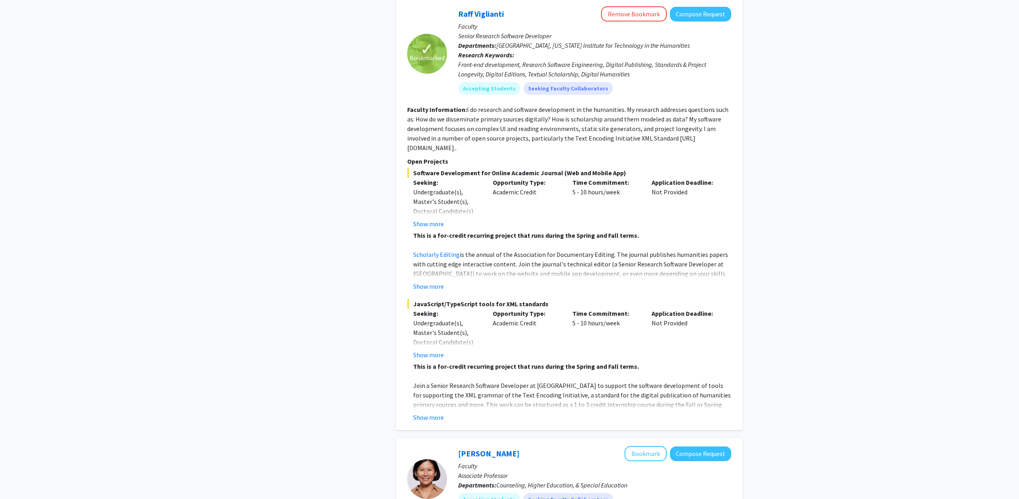
scroll to position [1055, 0]
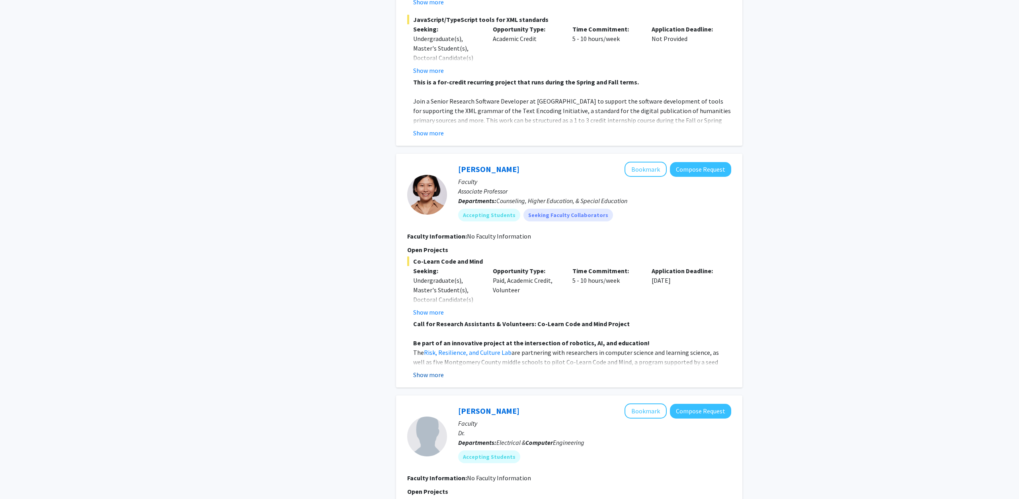
click at [433, 370] on button "Show more" at bounding box center [428, 375] width 31 height 10
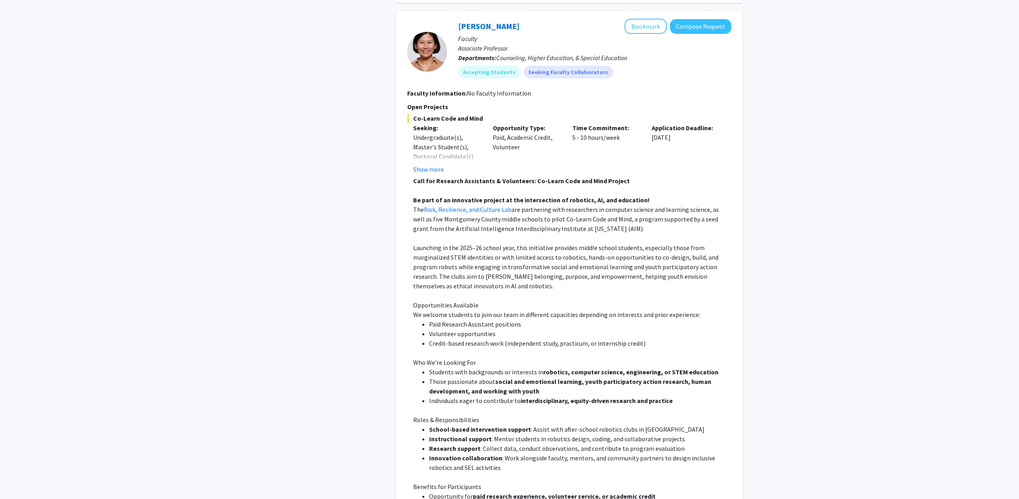
scroll to position [1218, 0]
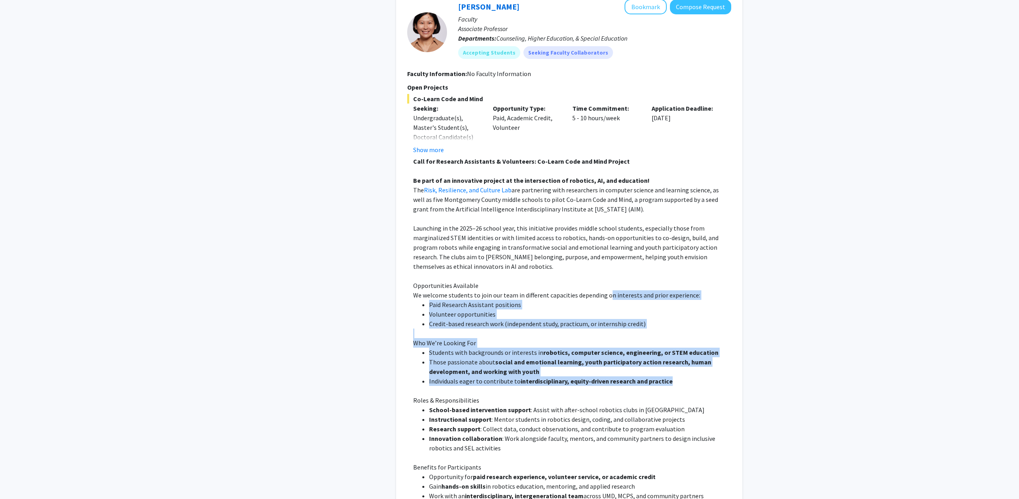
drag, startPoint x: 694, startPoint y: 354, endPoint x: 609, endPoint y: 266, distance: 122.7
click at [609, 266] on div "Call for Research Assistants & Volunteers: Co-Learn Code and Mind Project Be pa…" at bounding box center [572, 371] width 318 height 430
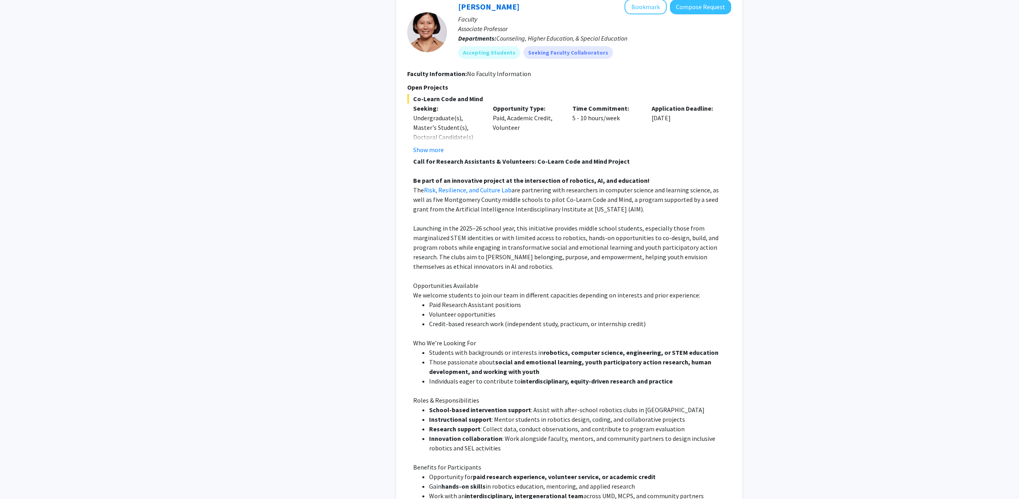
click at [609, 291] on span "We welcome students to join our team in different capacities depending on inter…" at bounding box center [556, 295] width 287 height 8
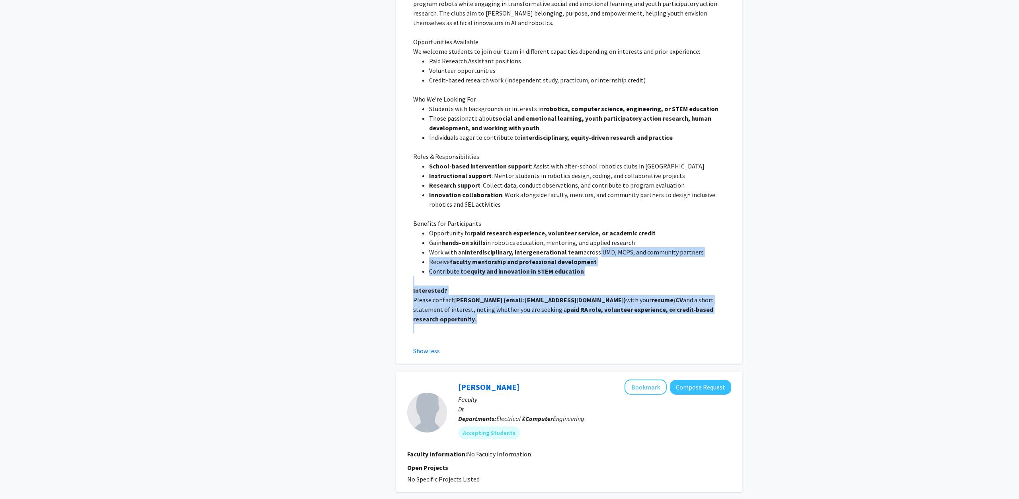
drag, startPoint x: 659, startPoint y: 299, endPoint x: 596, endPoint y: 222, distance: 99.2
click at [596, 222] on div "Call for Research Assistants & Volunteers: Co-Learn Code and Mind Project Be pa…" at bounding box center [572, 128] width 318 height 430
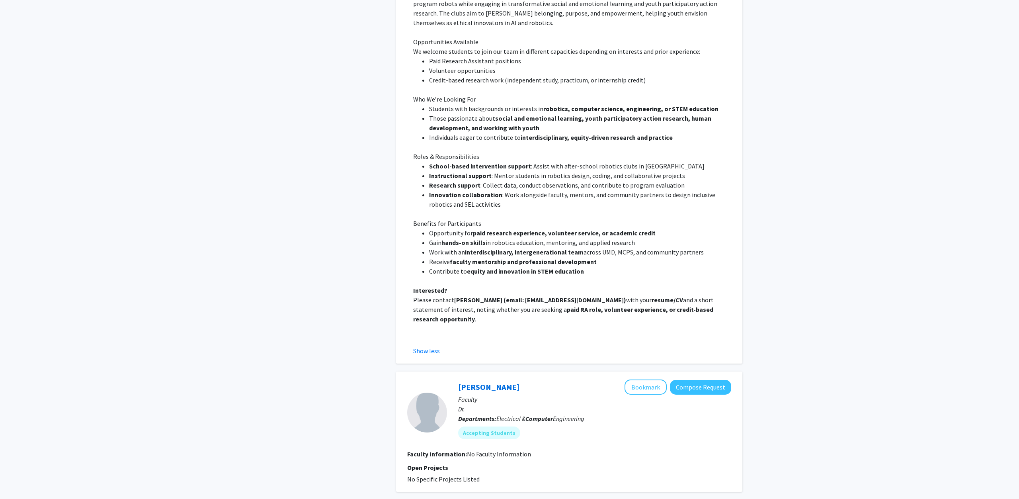
click at [596, 247] on li "Work with an interdisciplinary, intergenerational team across UMD, MCPS, and co…" at bounding box center [580, 252] width 302 height 10
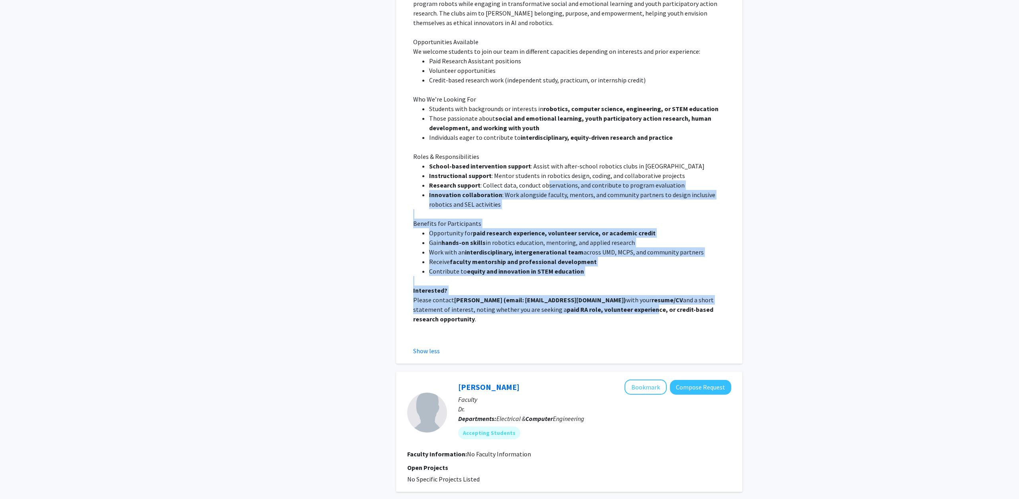
drag, startPoint x: 590, startPoint y: 276, endPoint x: 546, endPoint y: 158, distance: 126.6
click at [546, 158] on div "Call for Research Assistants & Volunteers: Co-Learn Code and Mind Project Be pa…" at bounding box center [572, 128] width 318 height 430
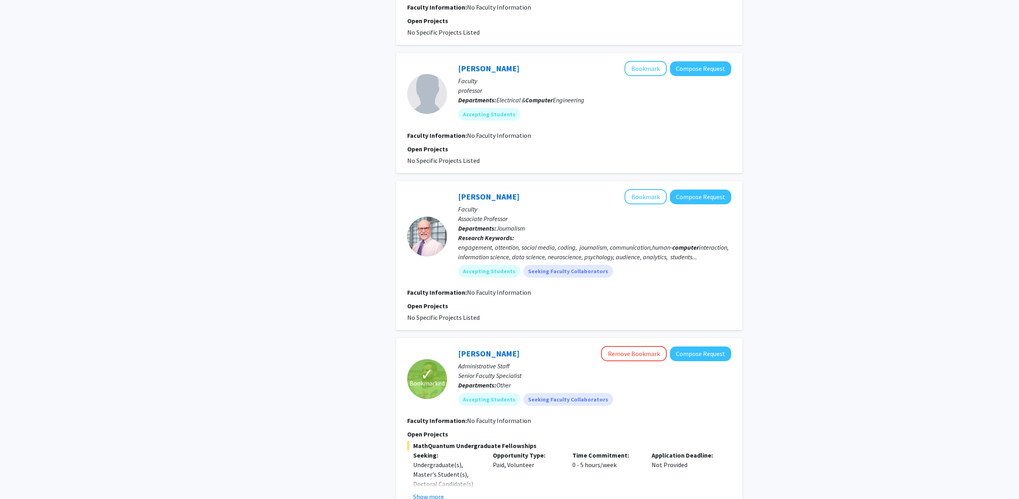
scroll to position [2030, 0]
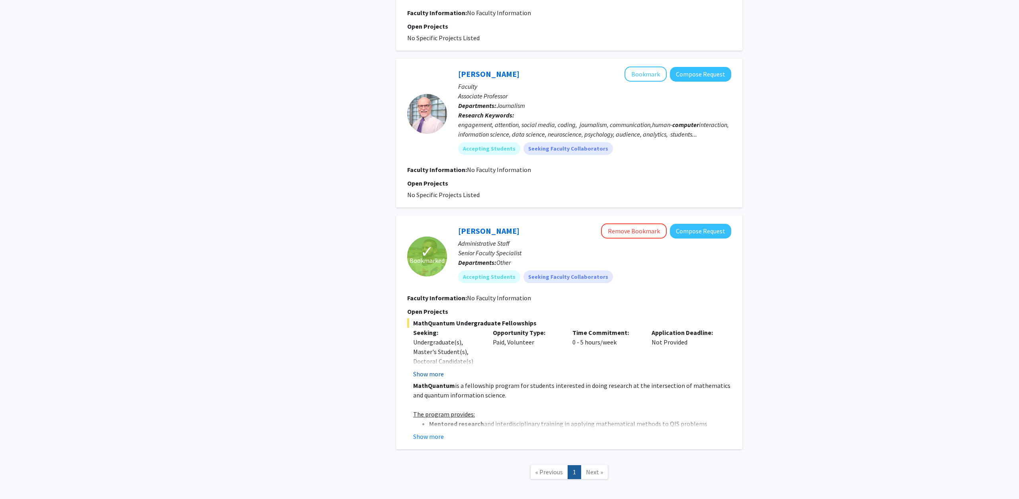
click at [430, 369] on button "Show more" at bounding box center [428, 374] width 31 height 10
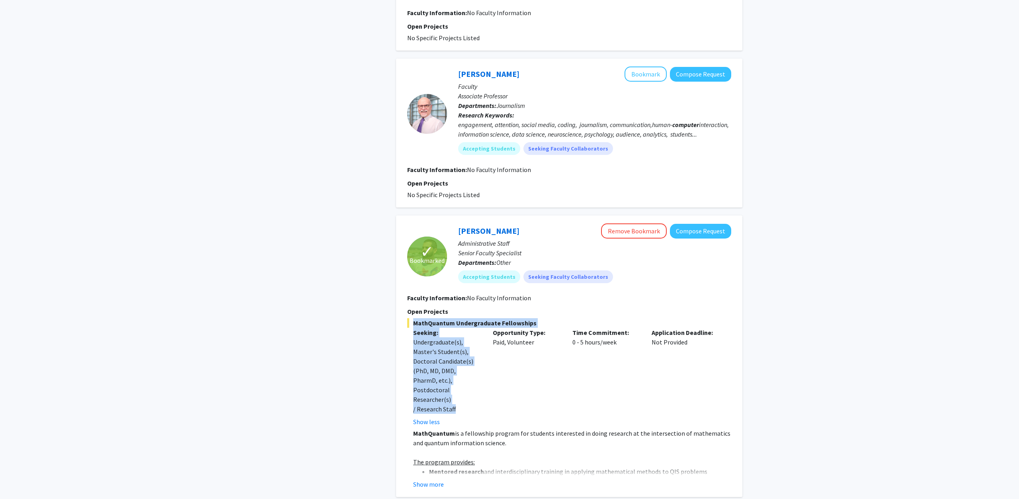
drag, startPoint x: 545, startPoint y: 359, endPoint x: 491, endPoint y: 271, distance: 103.4
click at [491, 306] on section "Open Projects MathQuantum Undergraduate Fellowships Seeking: Undergraduate(s), …" at bounding box center [569, 397] width 324 height 182
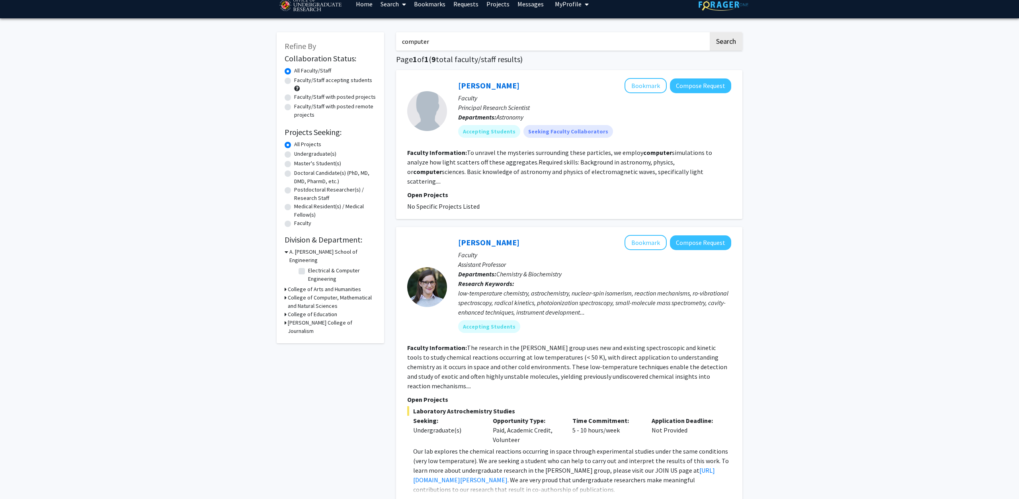
scroll to position [0, 0]
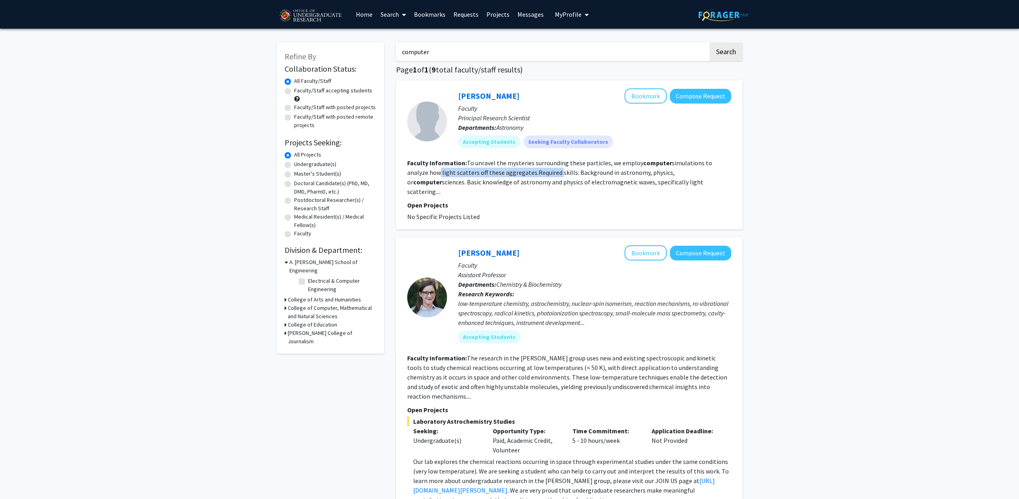
drag, startPoint x: 415, startPoint y: 171, endPoint x: 533, endPoint y: 172, distance: 118.2
click at [533, 172] on fg-read-more "To unravel the mysteries surrounding these particles, we employ computer simula…" at bounding box center [559, 177] width 305 height 37
click at [309, 165] on label "Undergraduate(s)" at bounding box center [315, 164] width 42 height 8
click at [299, 165] on input "Undergraduate(s)" at bounding box center [296, 162] width 5 height 5
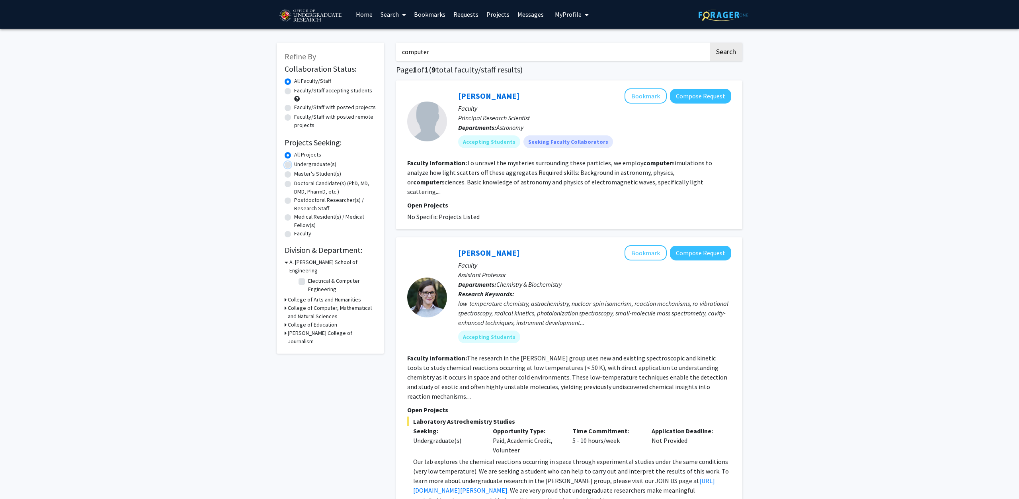
radio input "true"
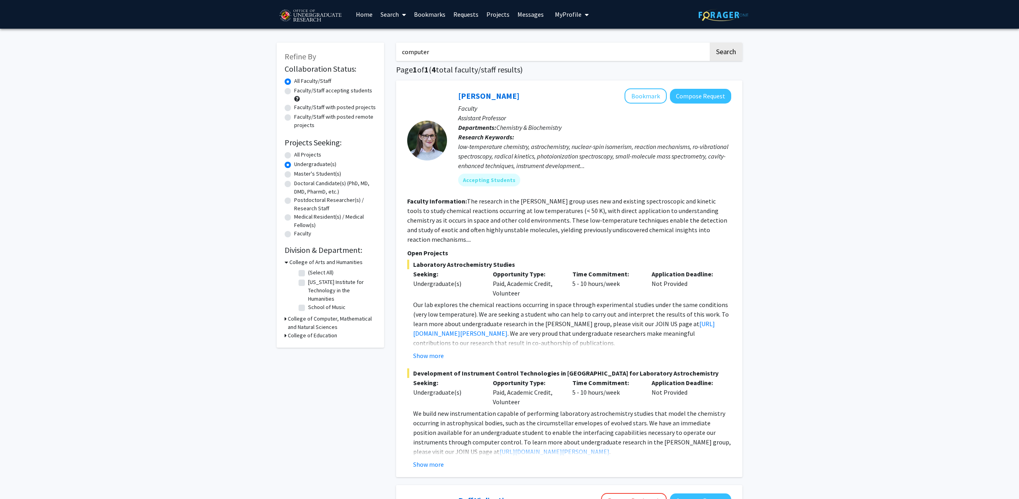
drag, startPoint x: 453, startPoint y: 52, endPoint x: 372, endPoint y: 45, distance: 81.0
click at [396, 45] on input "computer" at bounding box center [552, 52] width 312 height 18
click at [294, 90] on label "Faculty/Staff accepting students" at bounding box center [333, 90] width 78 height 8
click at [294, 90] on input "Faculty/Staff accepting students" at bounding box center [296, 88] width 5 height 5
radio input "true"
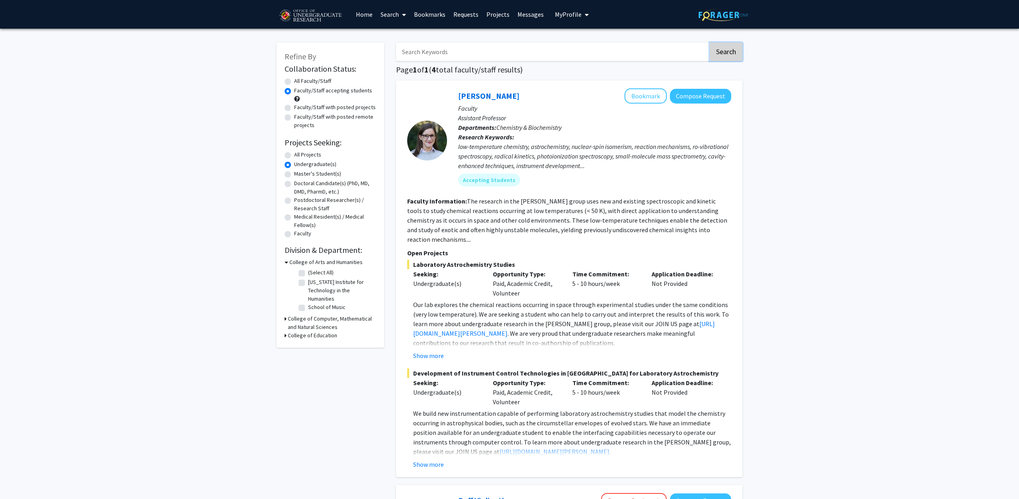
click at [737, 53] on button "Search" at bounding box center [726, 52] width 33 height 18
radio input "true"
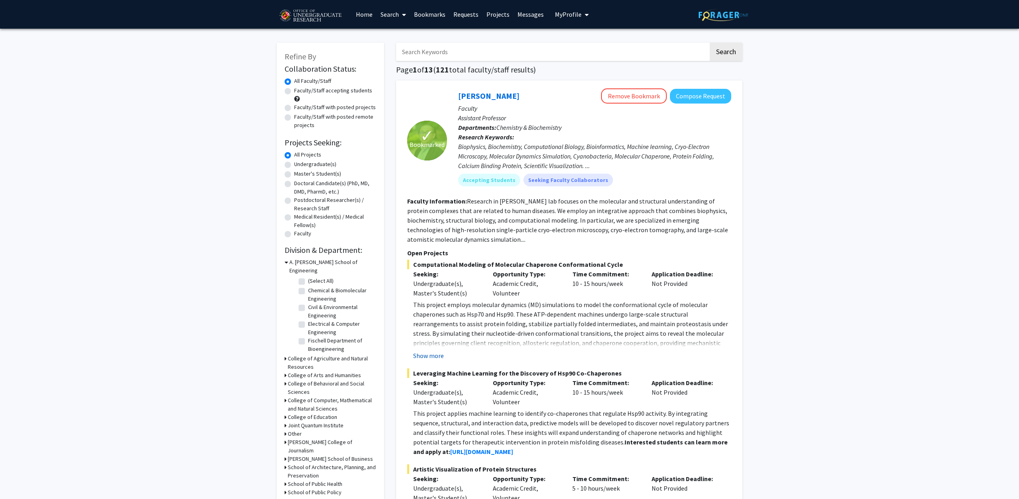
click at [435, 355] on button "Show more" at bounding box center [428, 356] width 31 height 10
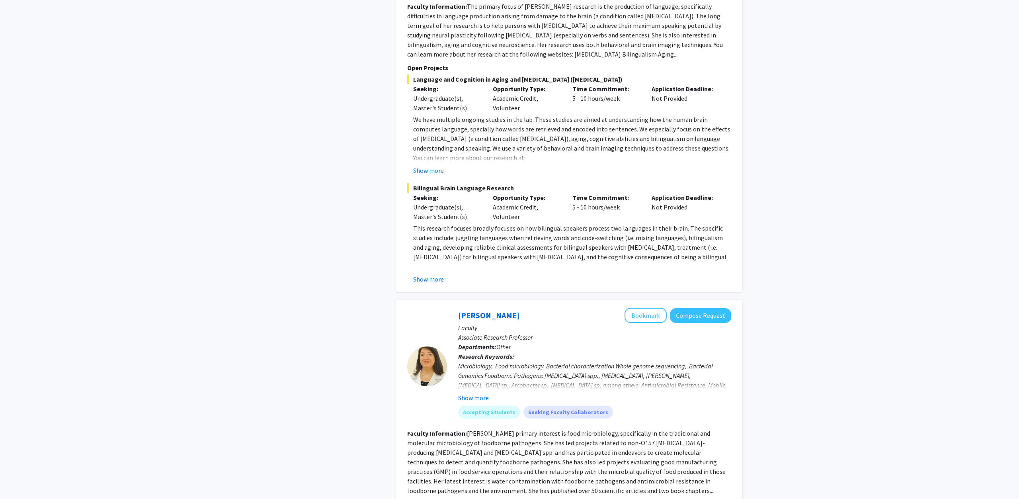
scroll to position [1137, 0]
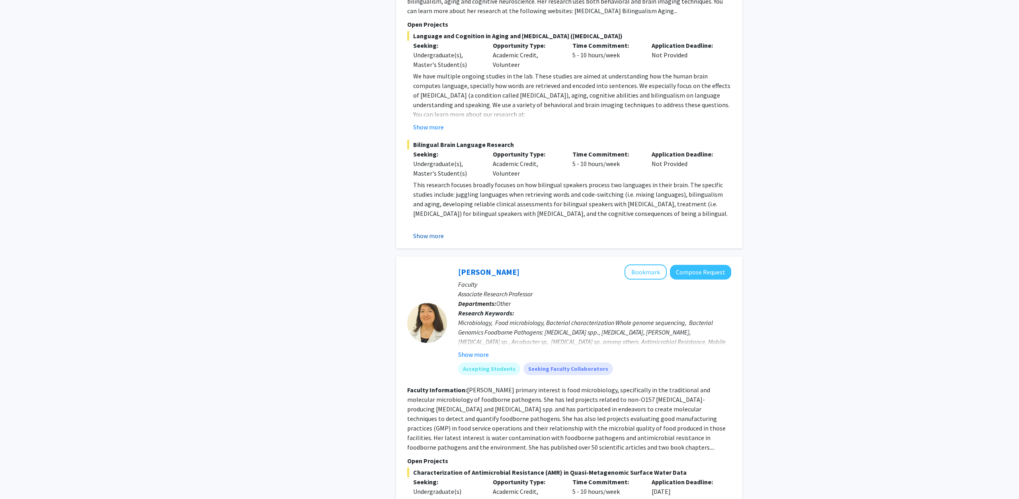
click at [431, 231] on button "Show more" at bounding box center [428, 236] width 31 height 10
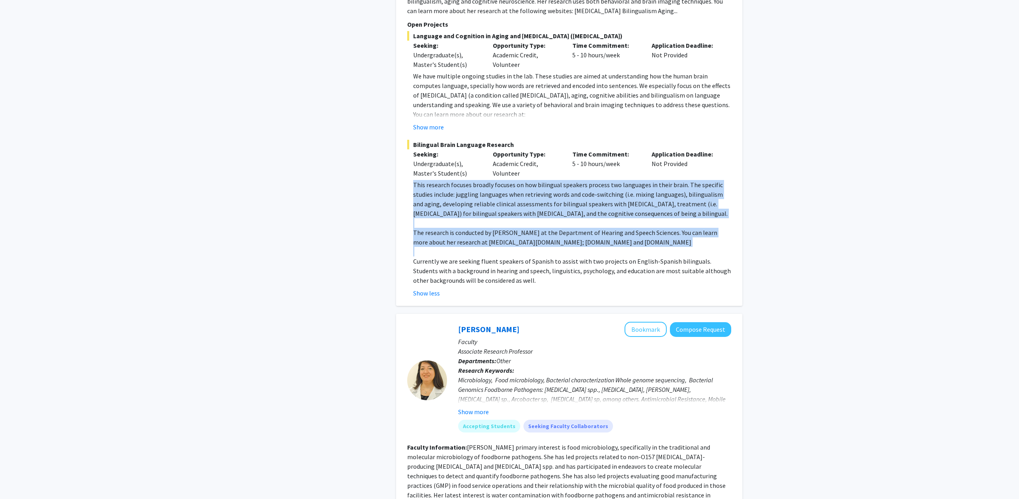
drag, startPoint x: 417, startPoint y: 174, endPoint x: 603, endPoint y: 241, distance: 196.8
click at [603, 241] on div "This research focuses broadly focuses on how bilingual speakers process two lan…" at bounding box center [572, 232] width 318 height 105
drag, startPoint x: 597, startPoint y: 271, endPoint x: 585, endPoint y: 192, distance: 80.2
click at [585, 192] on div "This research focuses broadly focuses on how bilingual speakers process two lan…" at bounding box center [572, 232] width 318 height 105
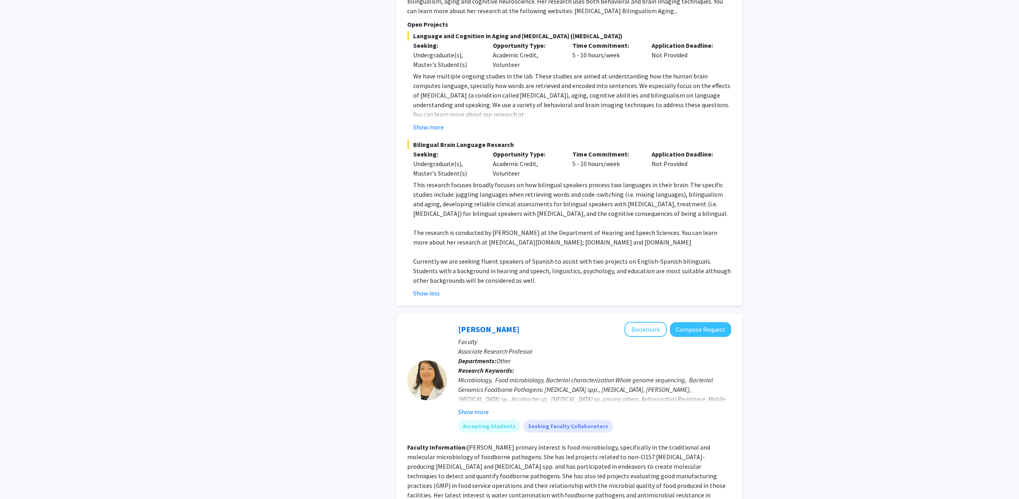
click at [585, 192] on p "This research focuses broadly focuses on how bilingual speakers process two lan…" at bounding box center [572, 199] width 318 height 38
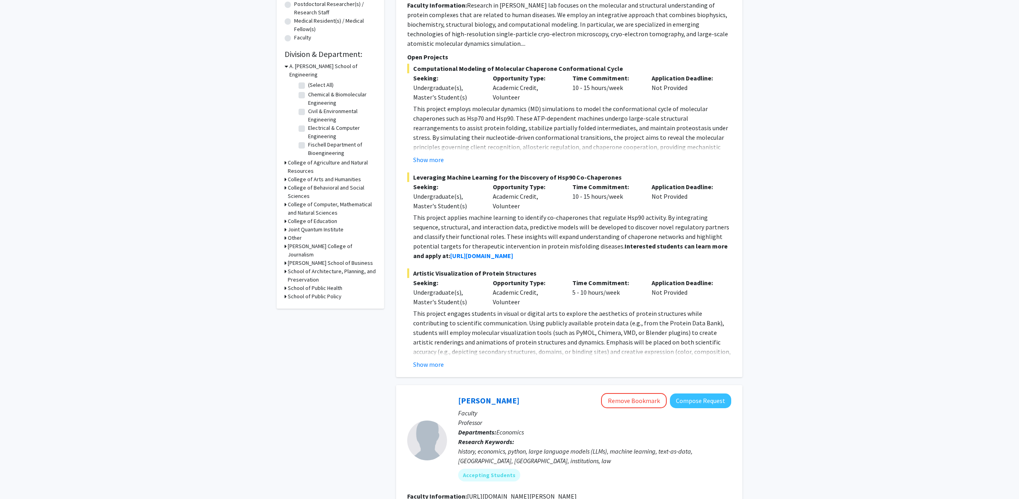
scroll to position [203, 0]
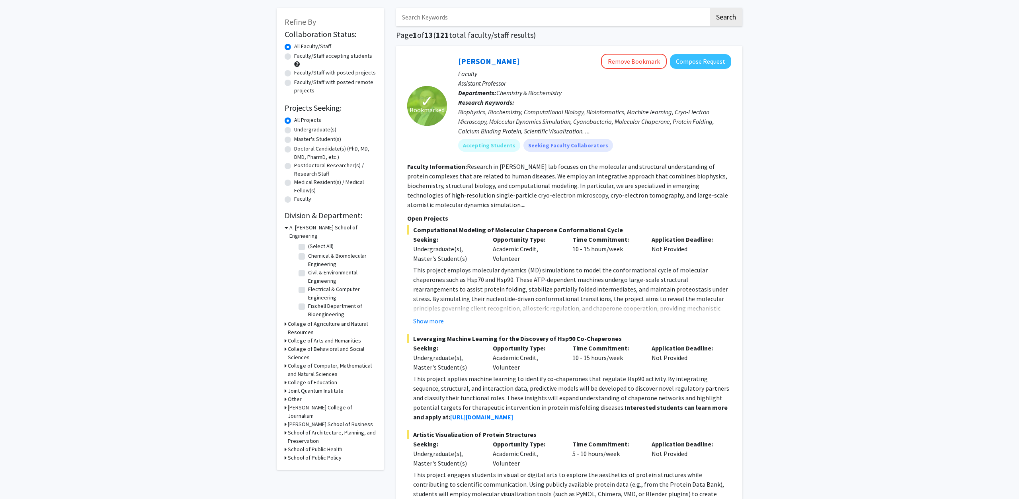
scroll to position [0, 0]
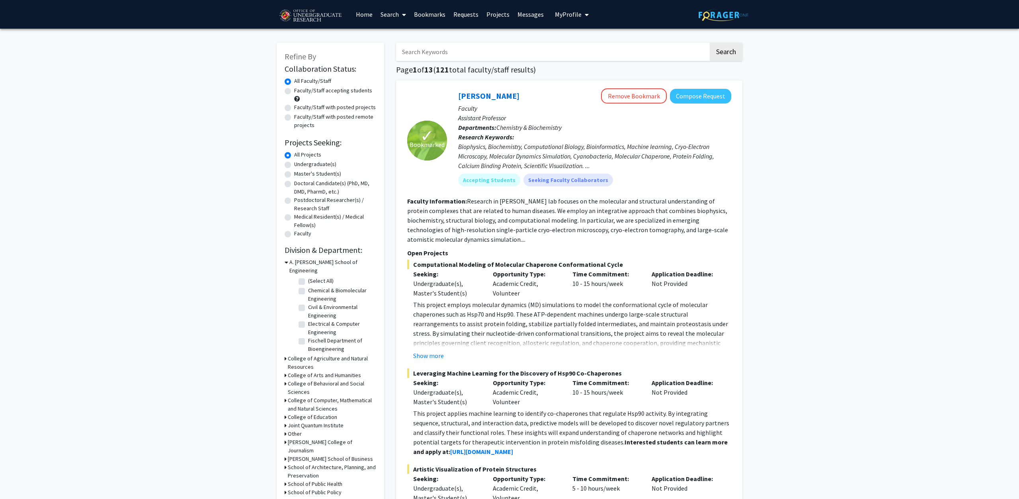
click at [523, 18] on link "Messages" at bounding box center [530, 14] width 34 height 28
